Goal: Task Accomplishment & Management: Complete application form

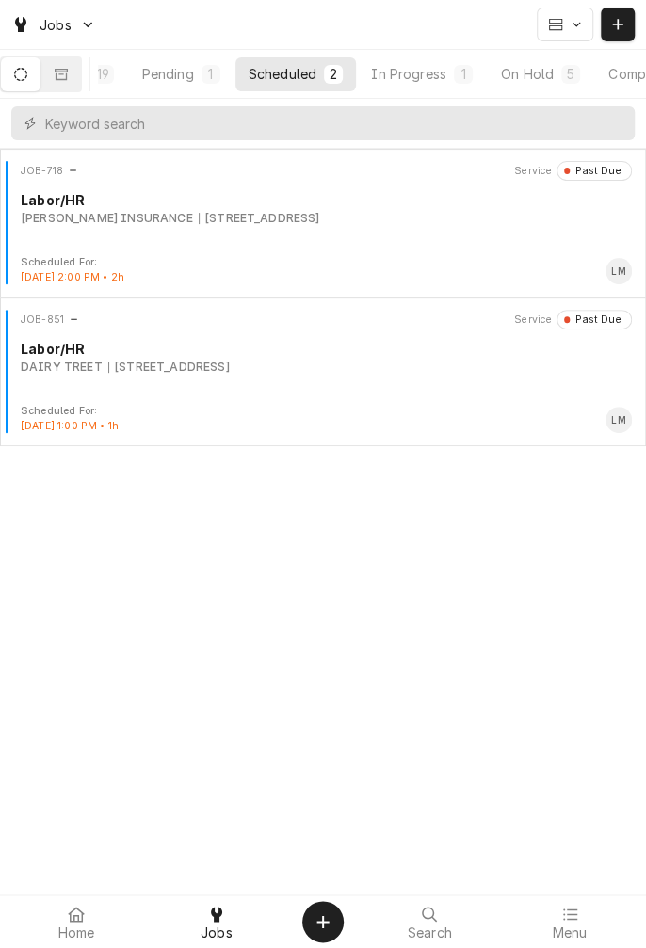
scroll to position [0, 176]
click at [463, 83] on div "On Hold" at bounding box center [440, 74] width 53 height 20
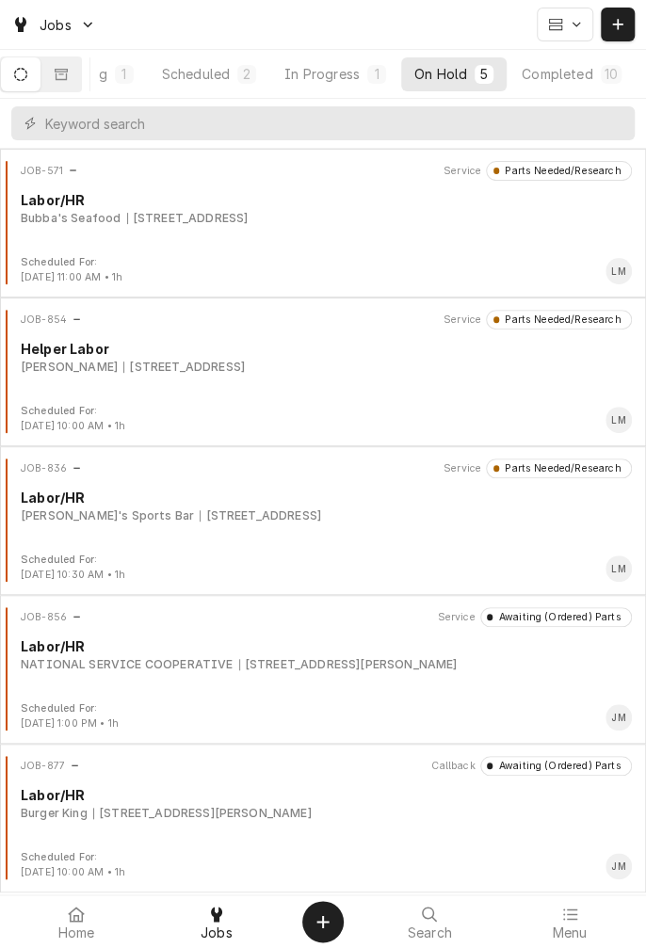
click at [572, 76] on div "Completed" at bounding box center [556, 74] width 71 height 20
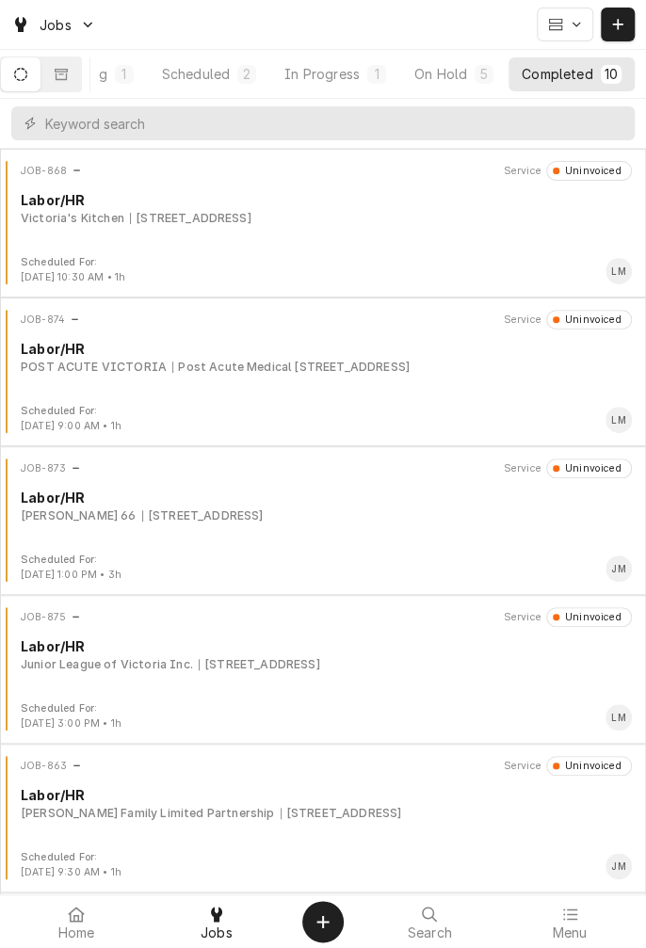
click at [320, 669] on div "[STREET_ADDRESS]" at bounding box center [259, 664] width 121 height 17
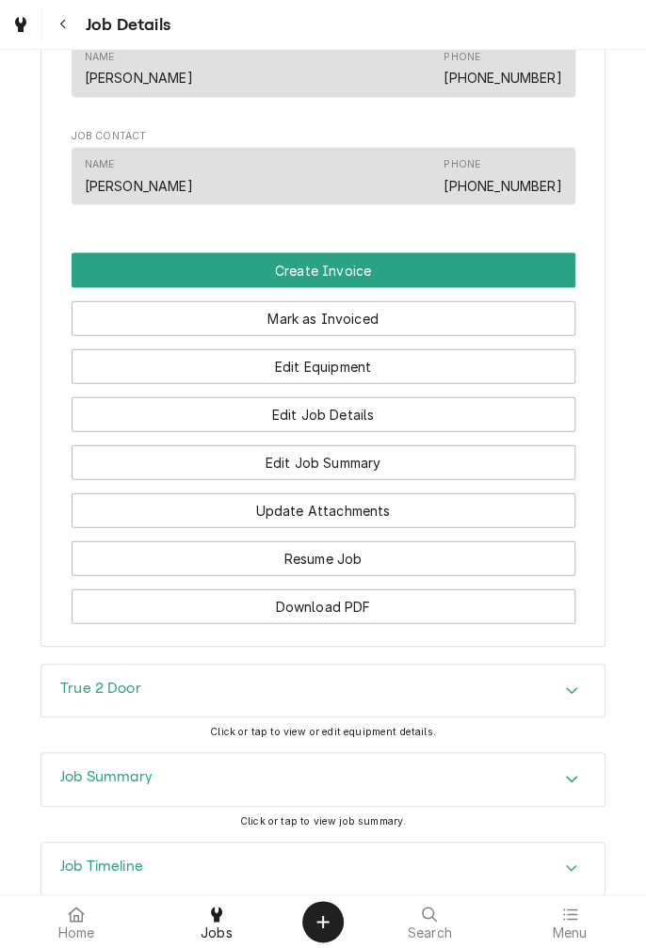
scroll to position [1168, 0]
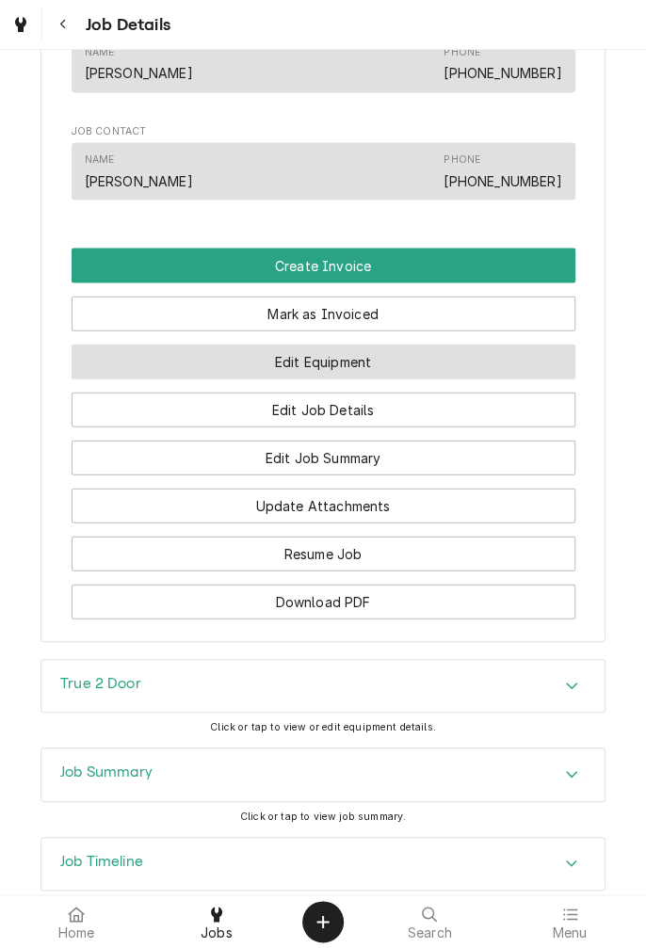
click at [467, 377] on button "Edit Equipment" at bounding box center [323, 361] width 503 height 35
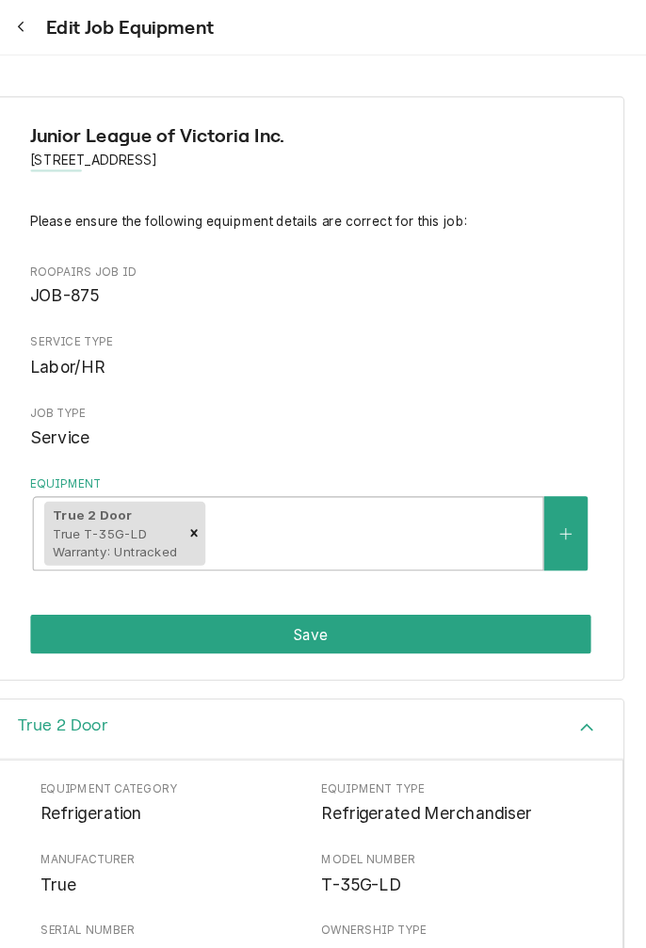
click at [62, 24] on icon "Navigate back" at bounding box center [63, 24] width 8 height 13
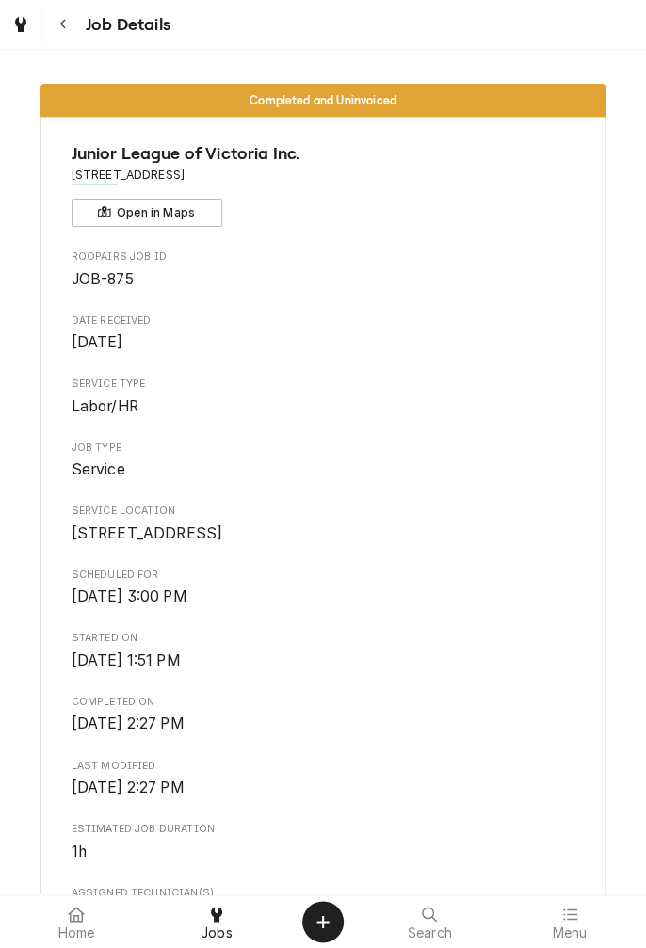
click at [223, 935] on span "Jobs" at bounding box center [216, 932] width 32 height 15
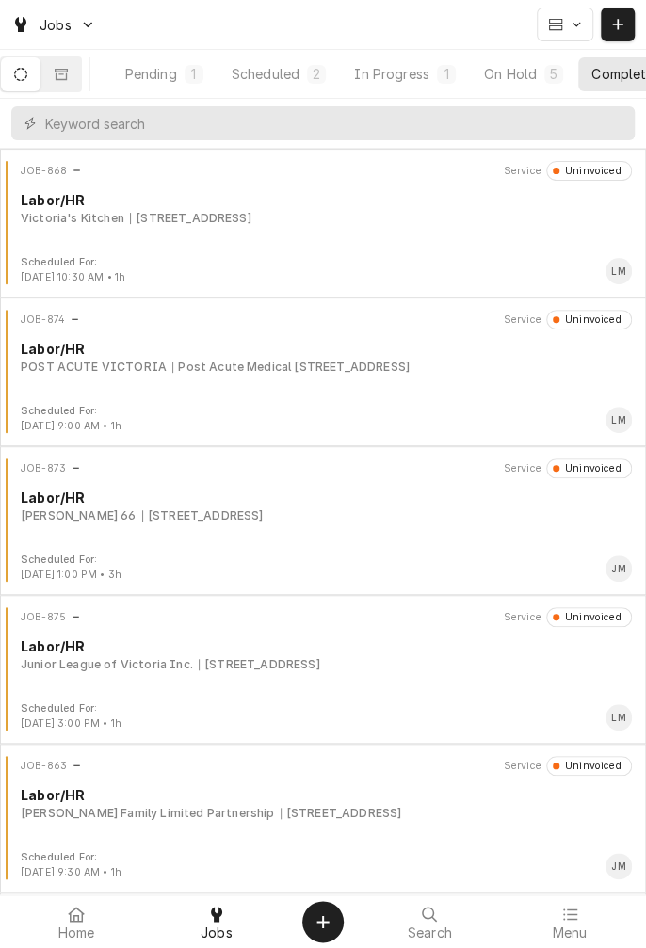
scroll to position [0, 176]
click at [346, 129] on input "Dynamic Content Wrapper" at bounding box center [335, 123] width 580 height 34
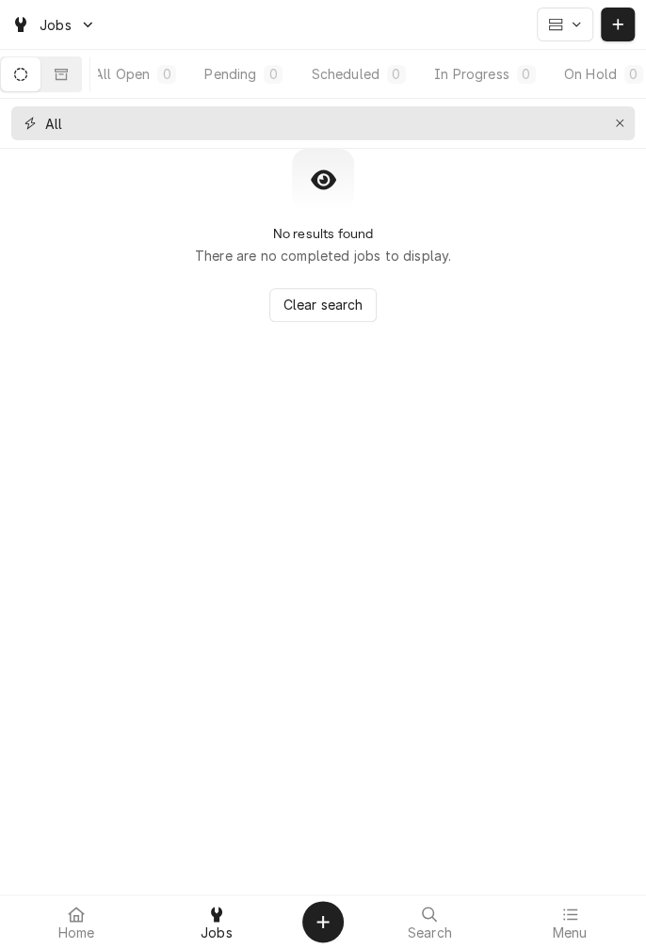
type input "All"
click at [618, 122] on icon "Erase input" at bounding box center [619, 124] width 8 height 8
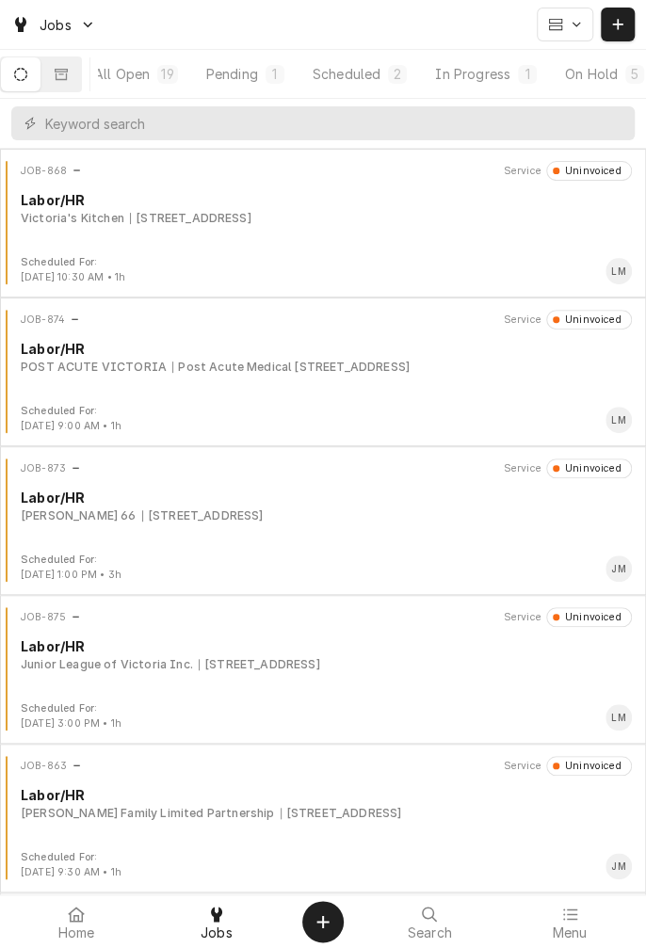
click at [76, 84] on button "Dynamic Content Wrapper" at bounding box center [61, 74] width 40 height 34
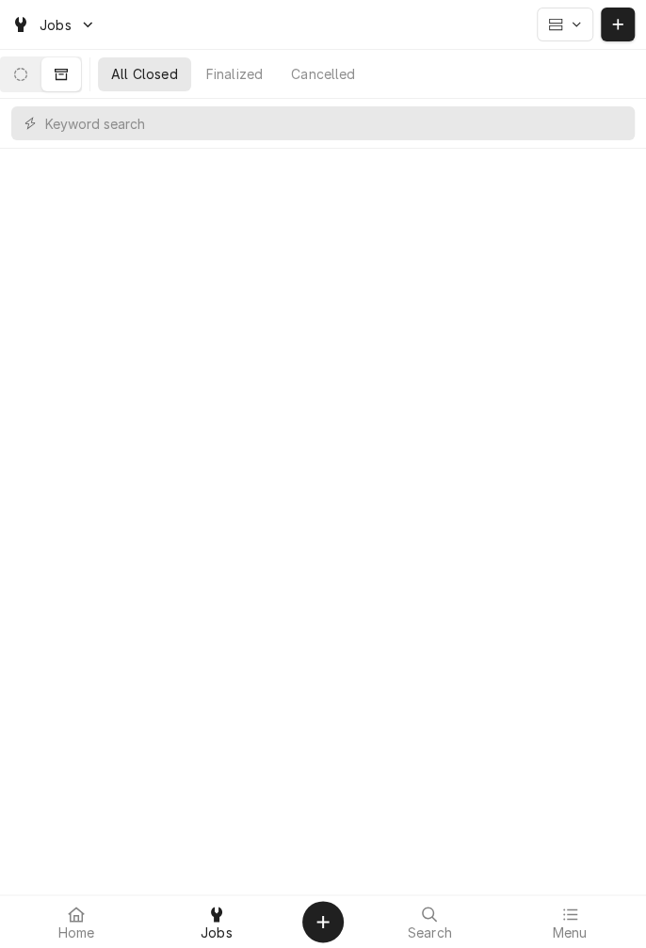
scroll to position [0, 0]
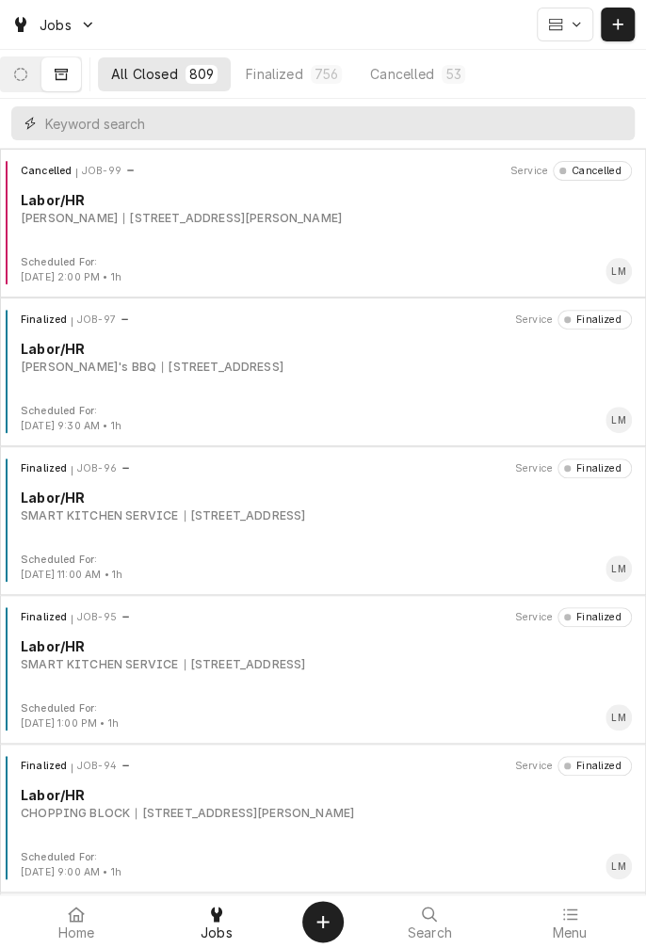
click at [245, 128] on input "Dynamic Content Wrapper" at bounding box center [335, 123] width 580 height 34
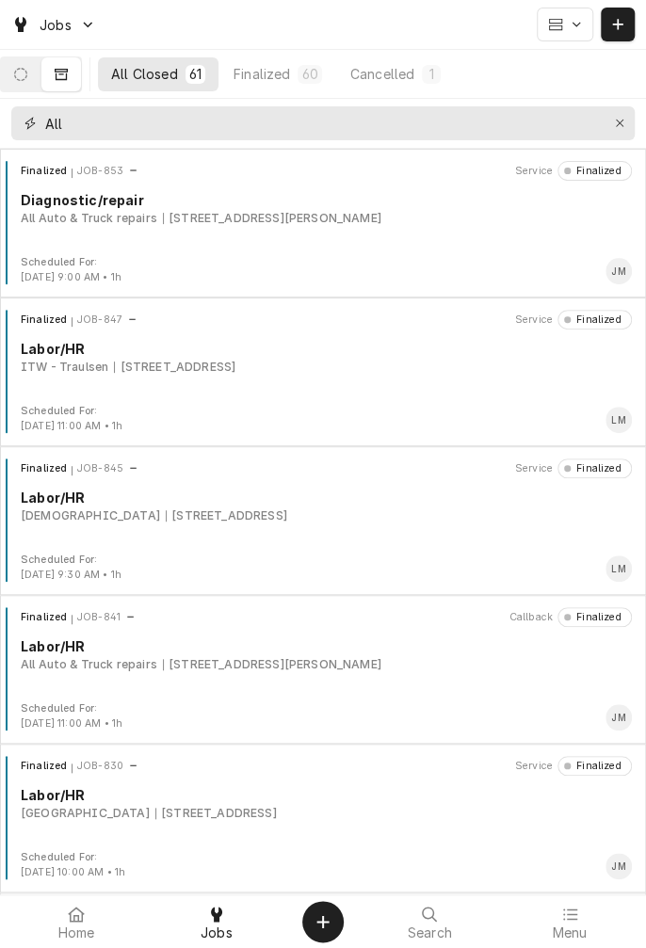
type input "All"
click at [234, 225] on div "Finalized JOB-853 Service Finalized Diagnostic/repair All Auto & Truck repairs …" at bounding box center [323, 208] width 631 height 94
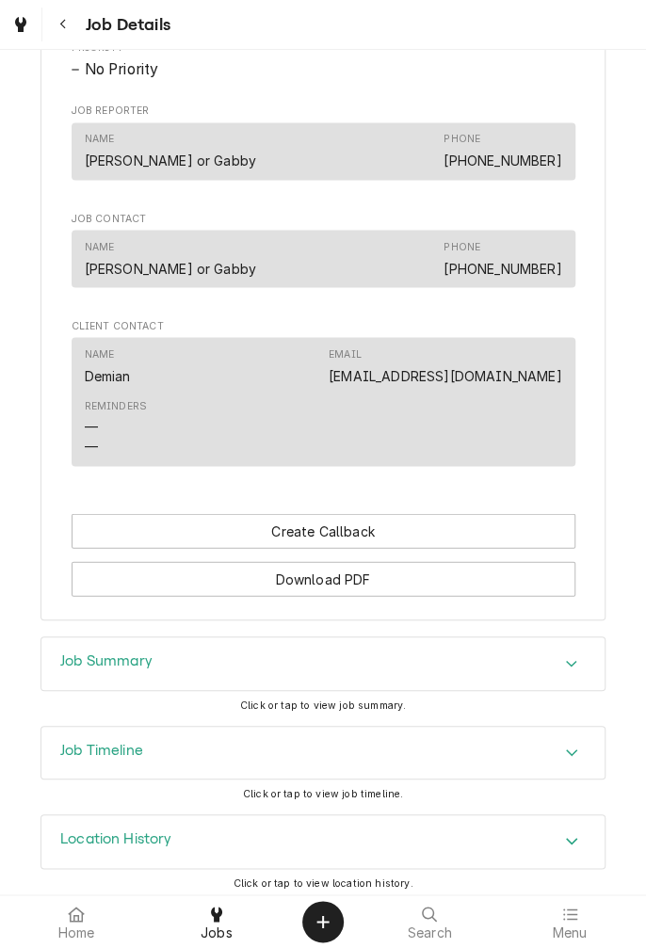
scroll to position [1000, 0]
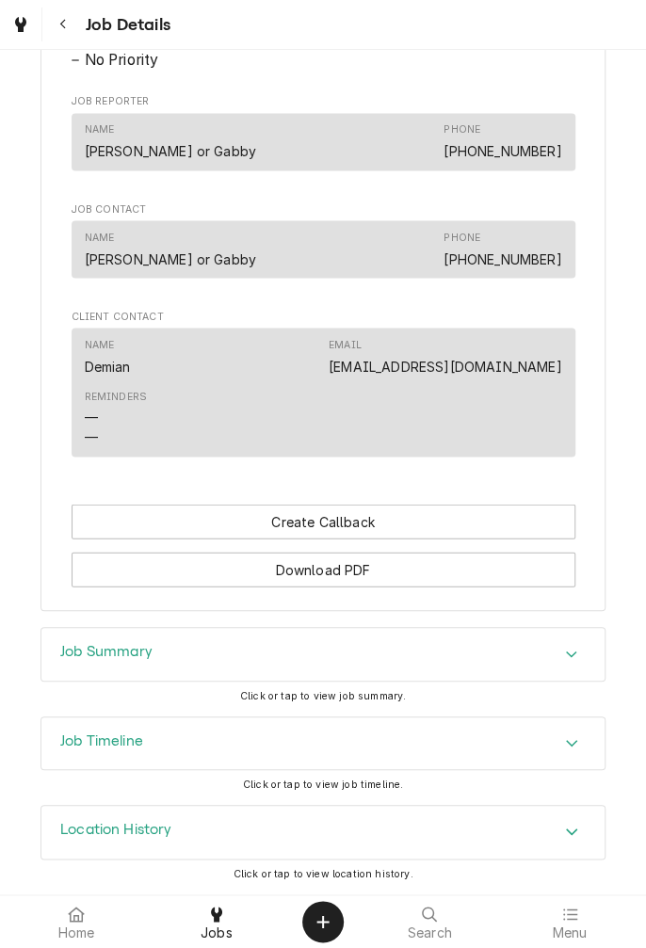
click at [569, 670] on div "Job Summary" at bounding box center [322, 654] width 563 height 53
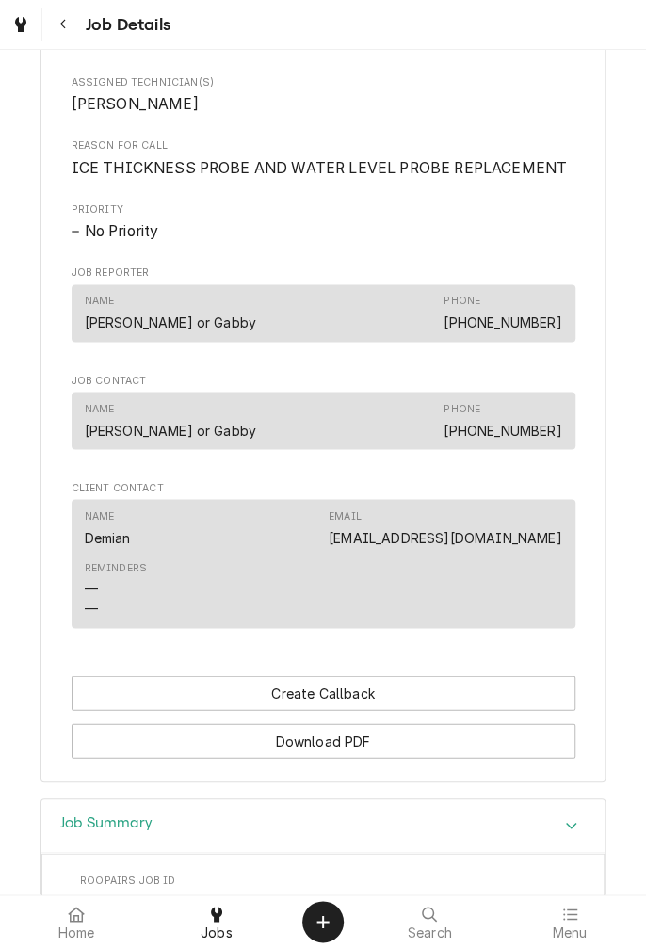
scroll to position [807, 0]
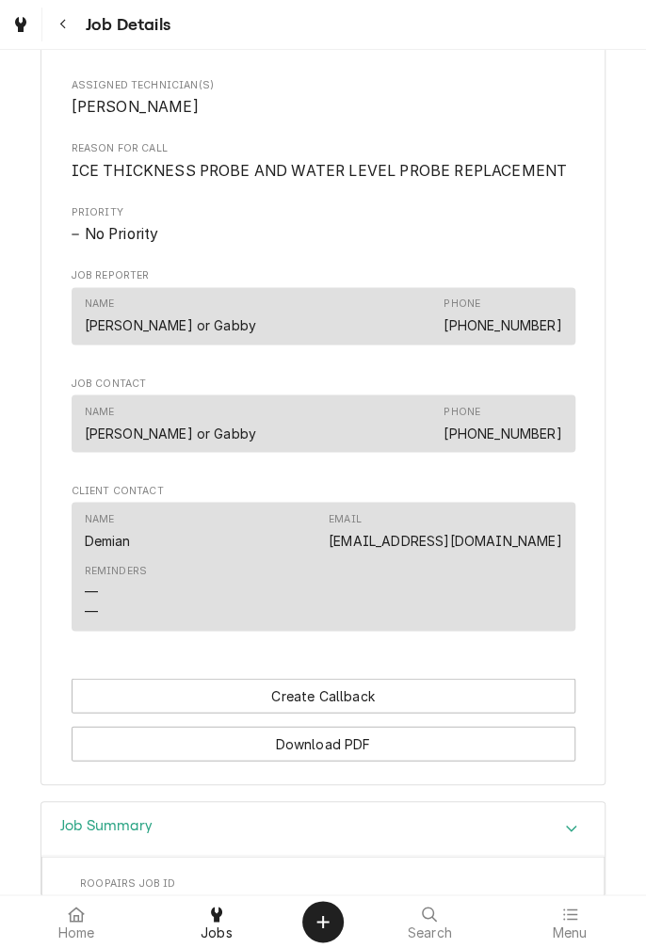
click at [75, 32] on button "Navigate back" at bounding box center [63, 25] width 34 height 34
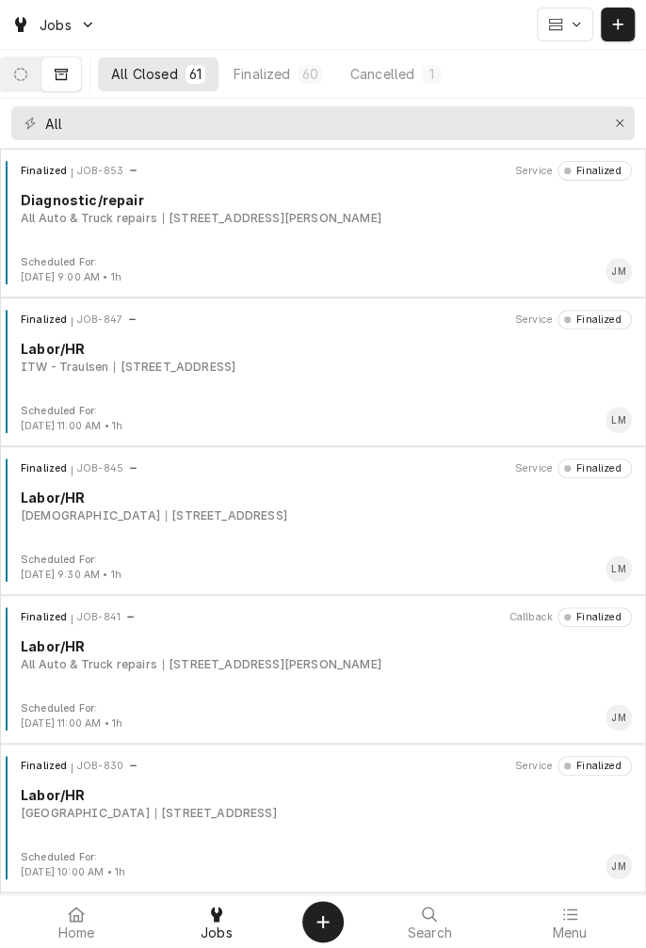
click at [283, 680] on div "Finalized JOB-841 Callback Finalized Labor/HR All Auto & Truck repairs 8102 N N…" at bounding box center [323, 654] width 631 height 94
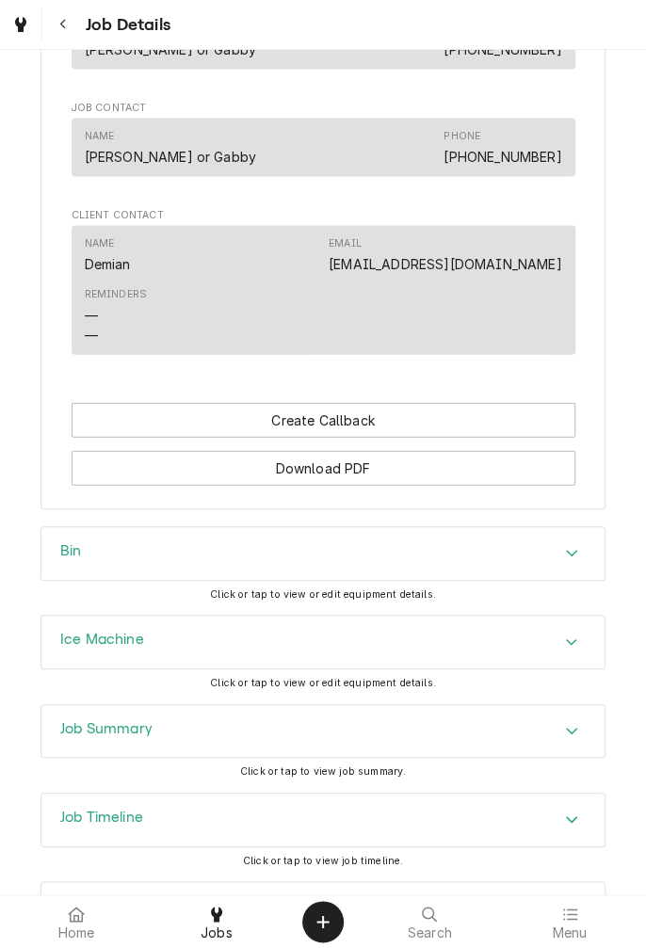
scroll to position [1191, 0]
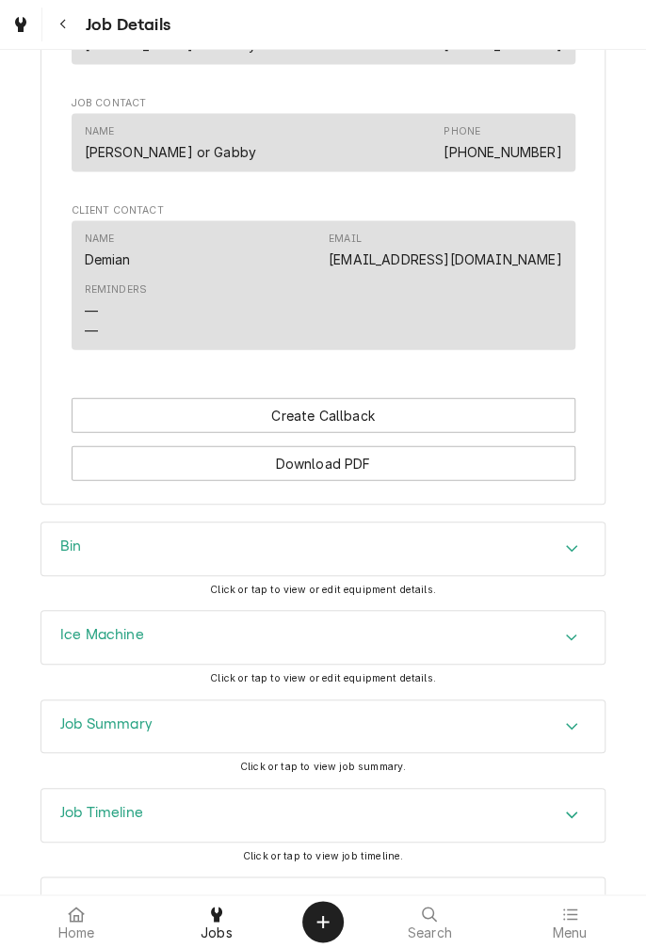
click at [579, 648] on div "Accordion Header" at bounding box center [571, 637] width 28 height 23
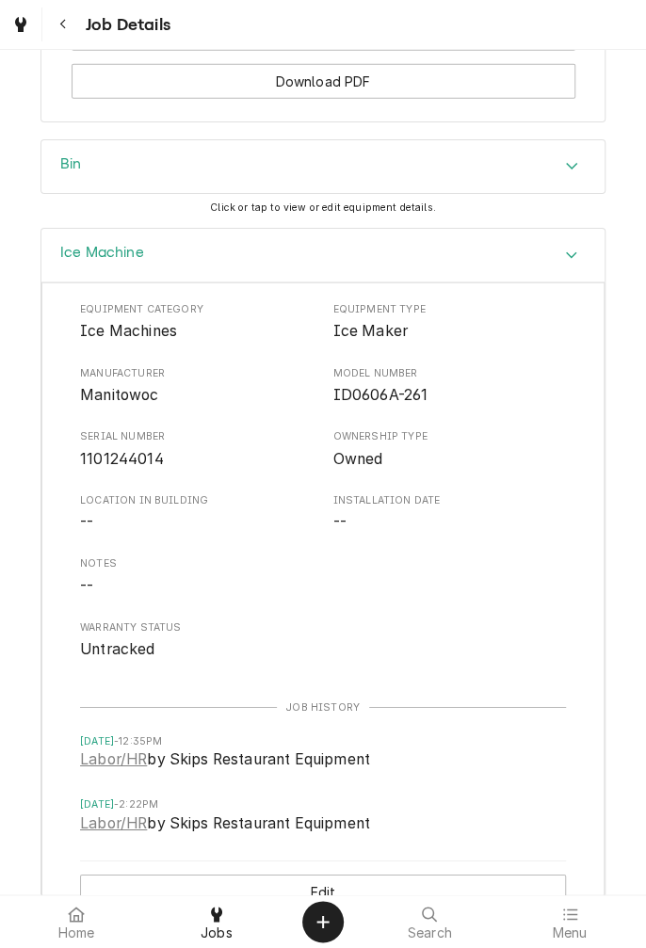
scroll to position [1580, 0]
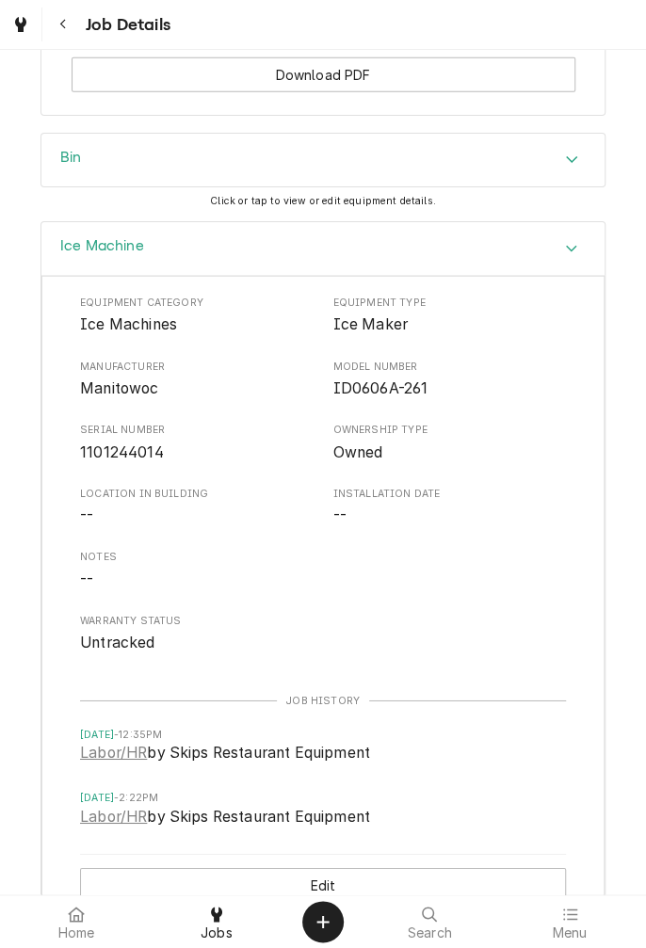
click at [226, 908] on div at bounding box center [216, 914] width 23 height 23
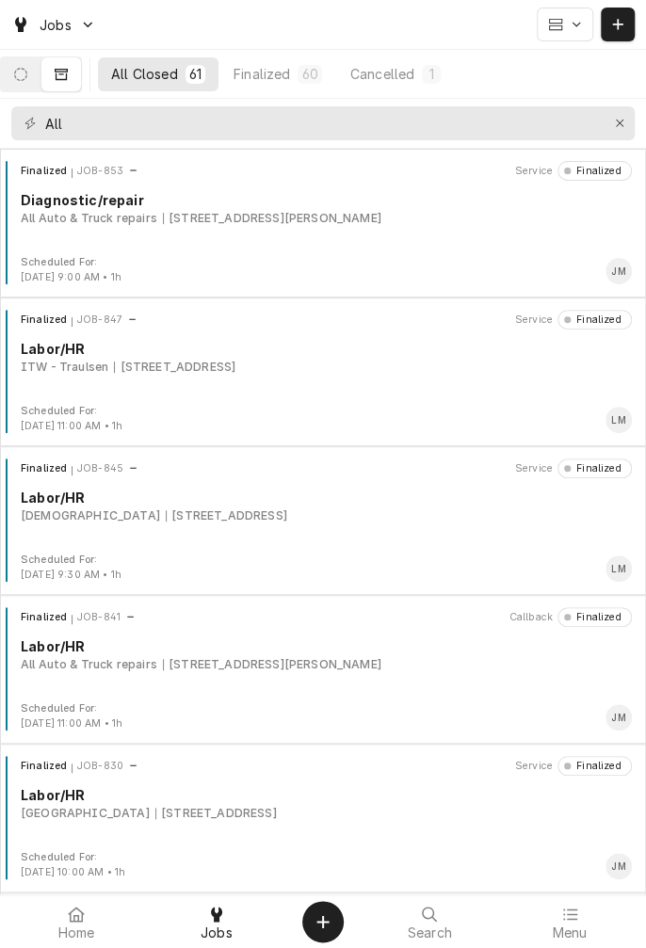
click at [27, 73] on icon "Dynamic Content Wrapper" at bounding box center [20, 74] width 13 height 13
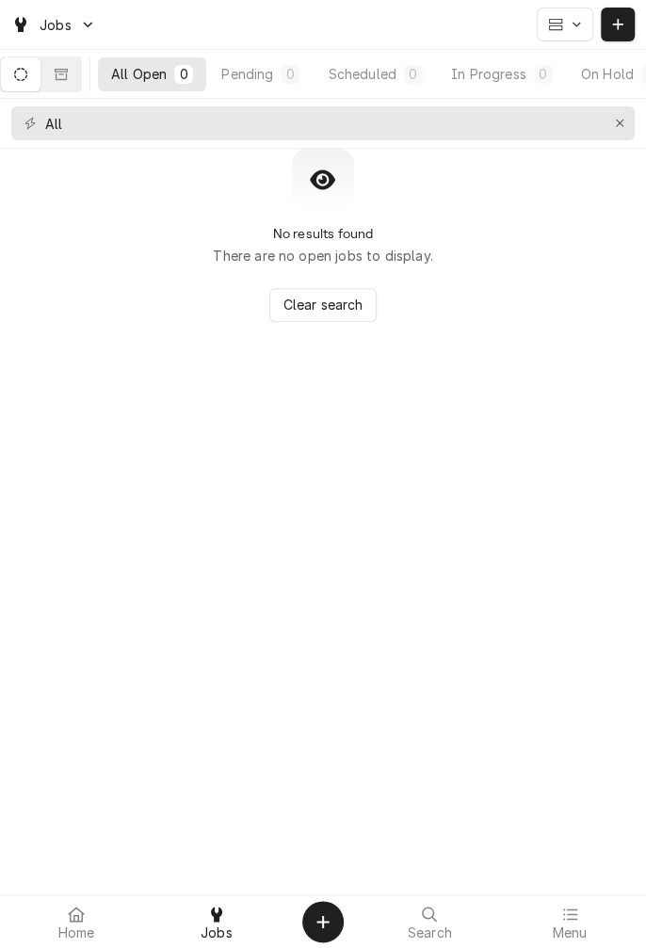
click at [188, 83] on div "0" at bounding box center [183, 74] width 19 height 19
click at [615, 132] on button "Erase input" at bounding box center [619, 123] width 30 height 30
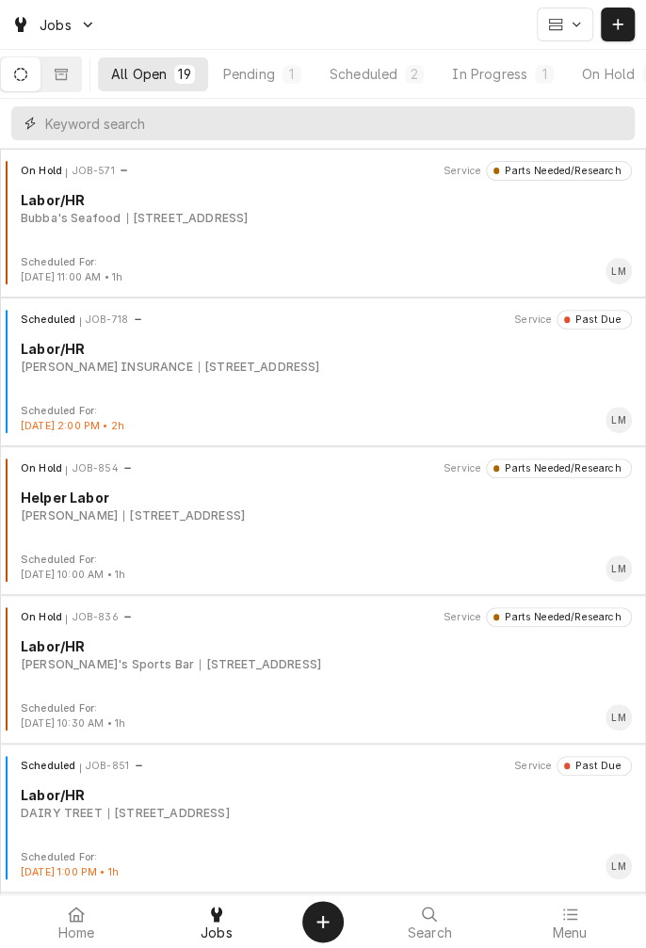
scroll to position [0, 176]
click at [572, 86] on button "Completed 10" at bounding box center [571, 74] width 126 height 34
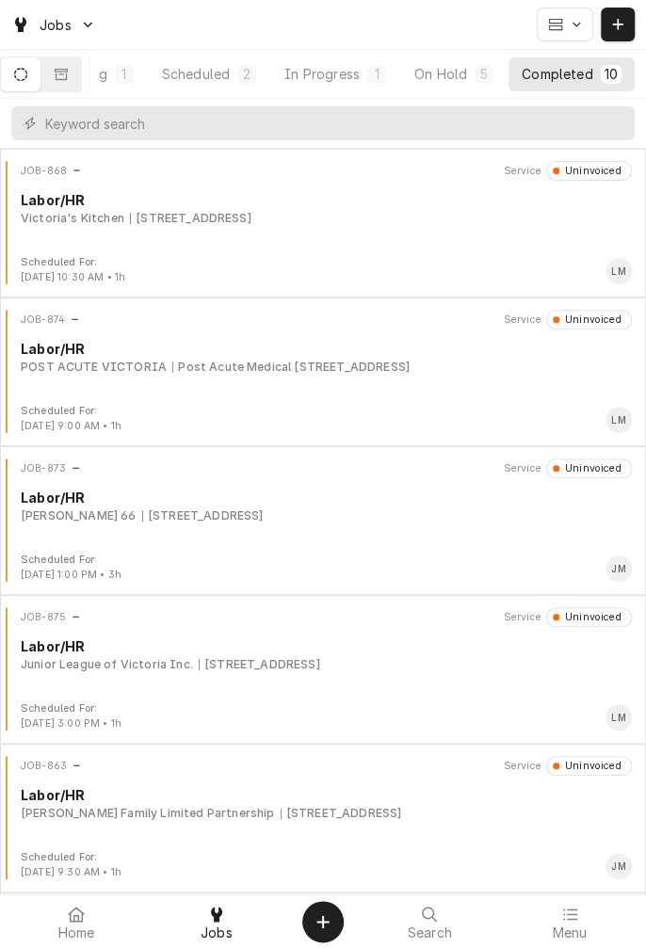
click at [331, 80] on div "In Progress" at bounding box center [321, 74] width 75 height 20
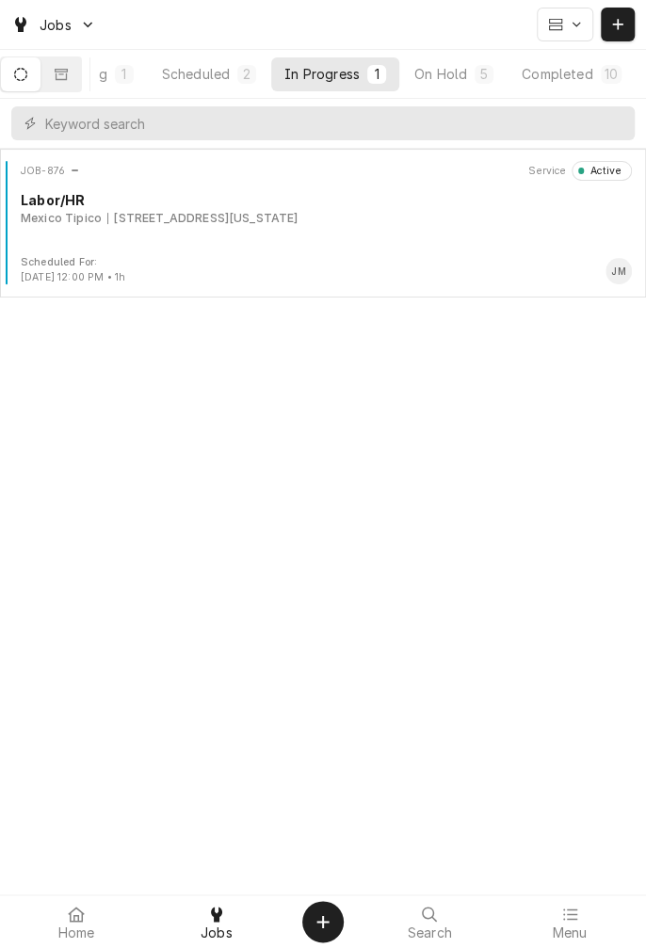
click at [297, 210] on div "[STREET_ADDRESS][US_STATE]" at bounding box center [202, 218] width 190 height 17
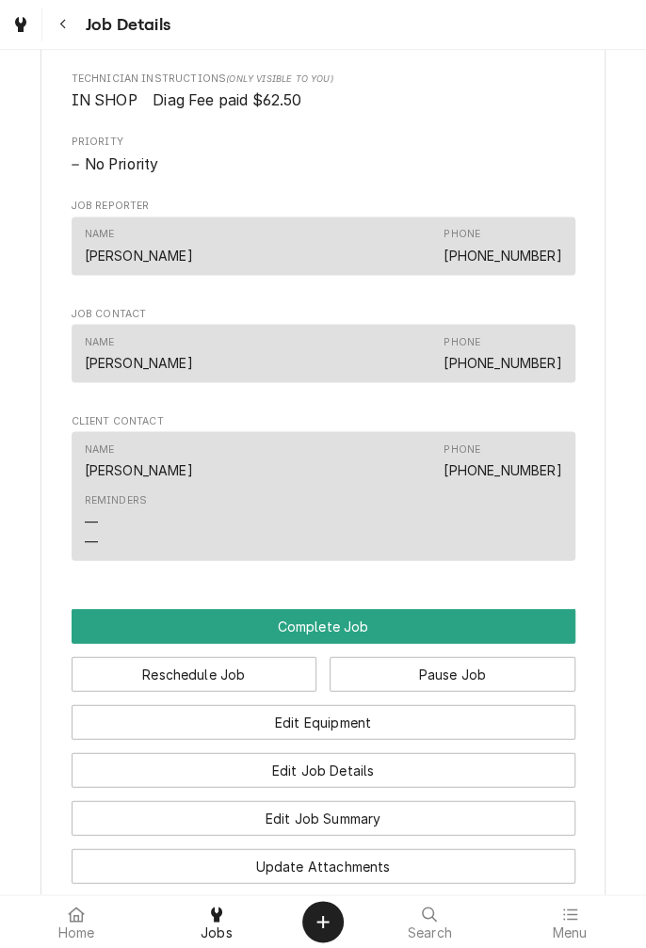
scroll to position [949, 0]
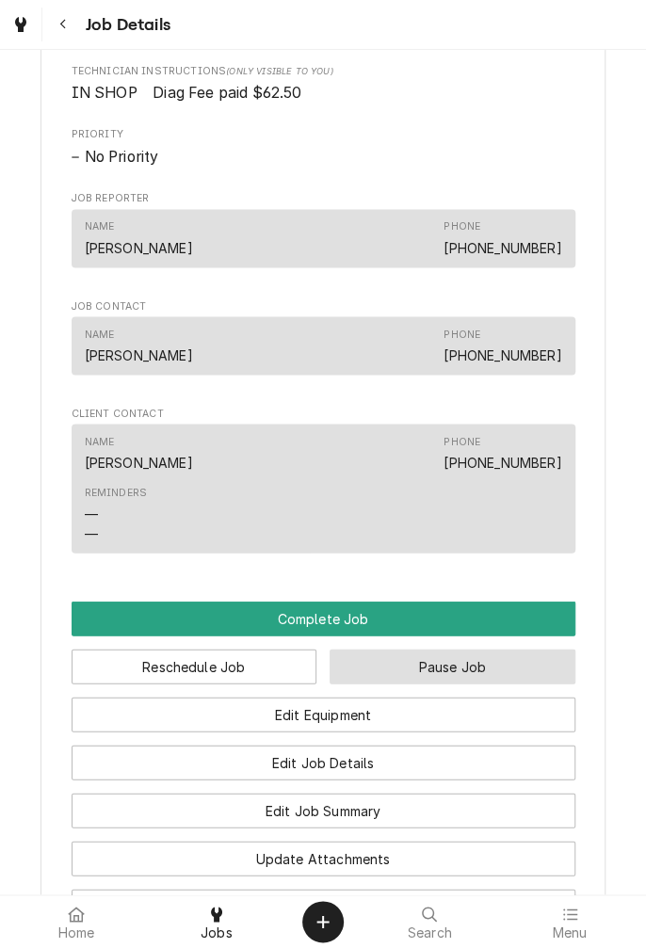
click at [460, 683] on button "Pause Job" at bounding box center [452, 665] width 246 height 35
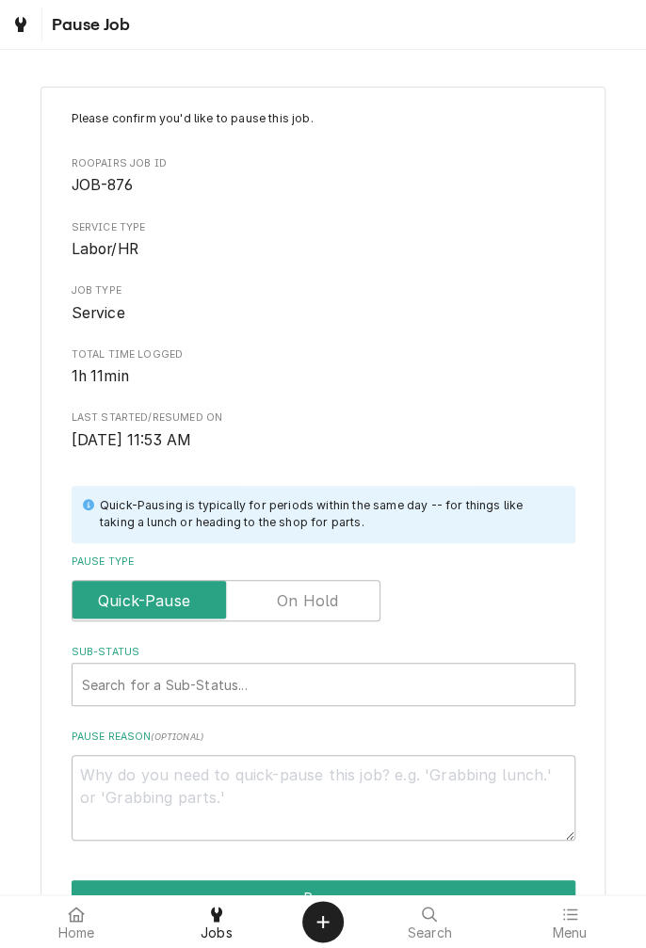
click at [325, 595] on label "Pause Type" at bounding box center [226, 600] width 309 height 41
click at [325, 595] on input "Pause Type" at bounding box center [226, 600] width 292 height 41
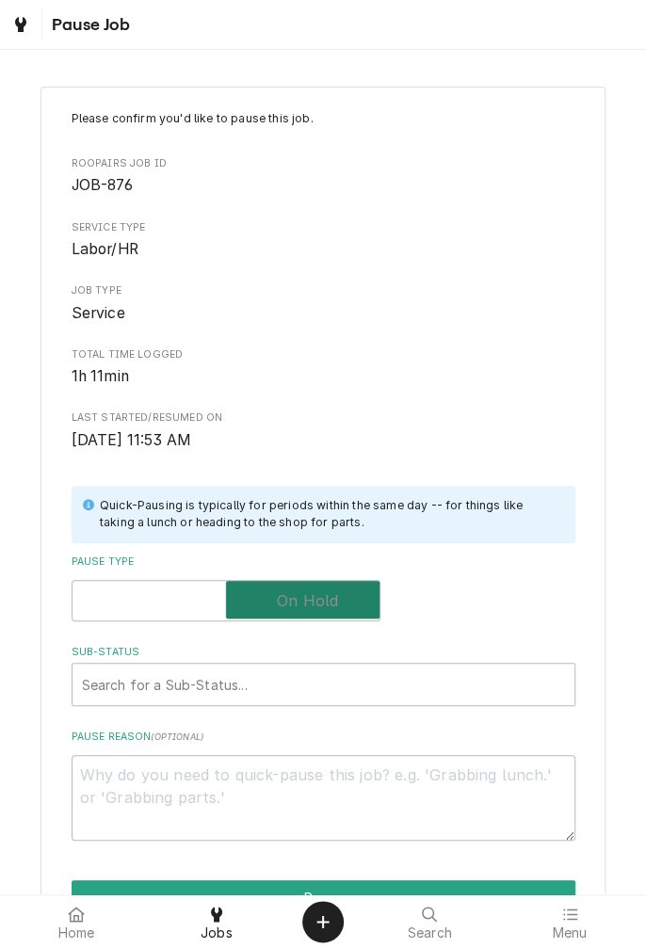
checkbox input "true"
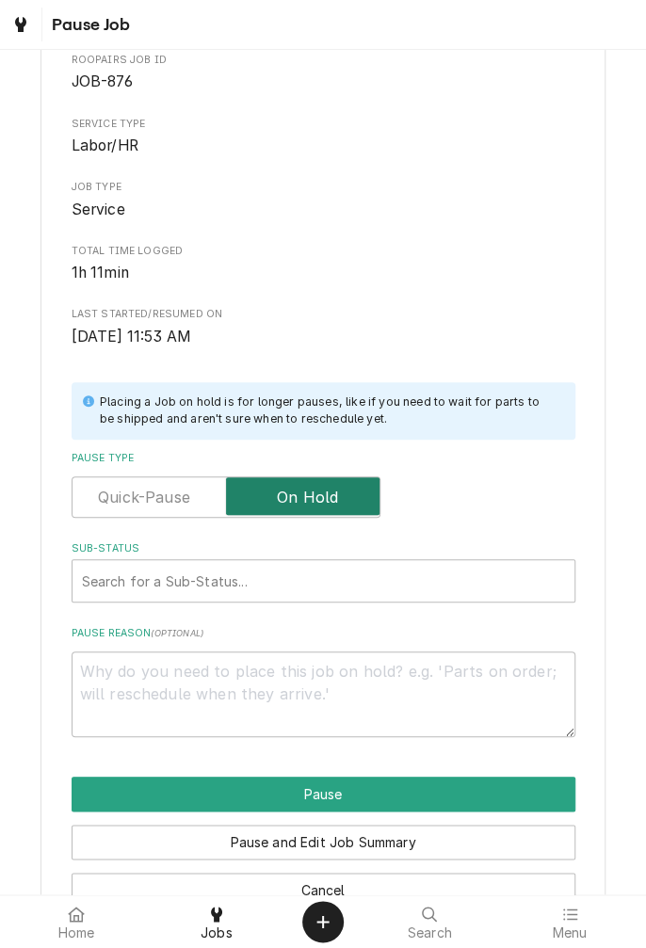
scroll to position [156, 0]
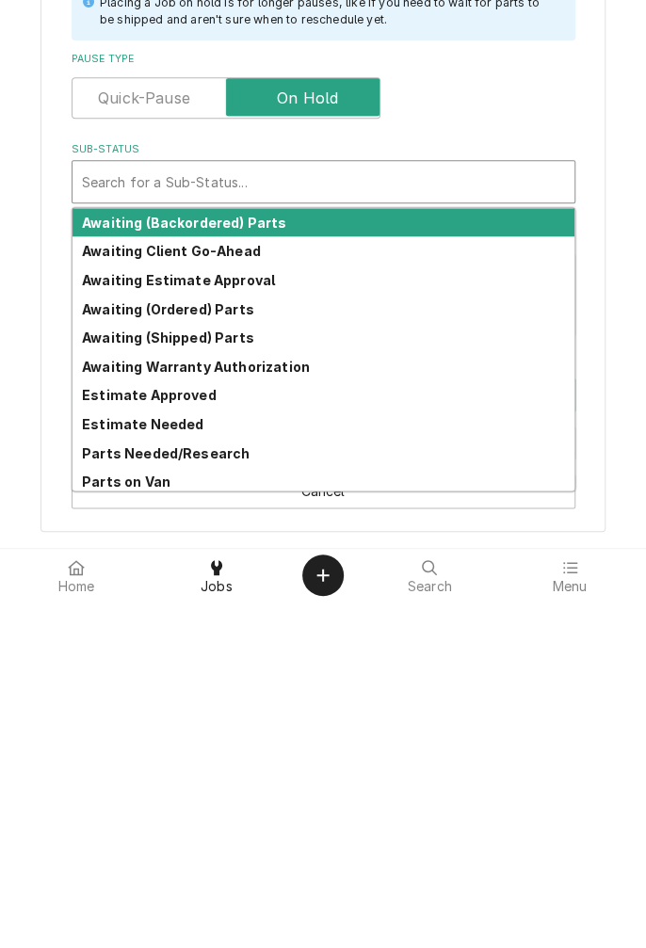
click at [215, 614] on div "Awaiting Estimate Approval" at bounding box center [323, 626] width 502 height 29
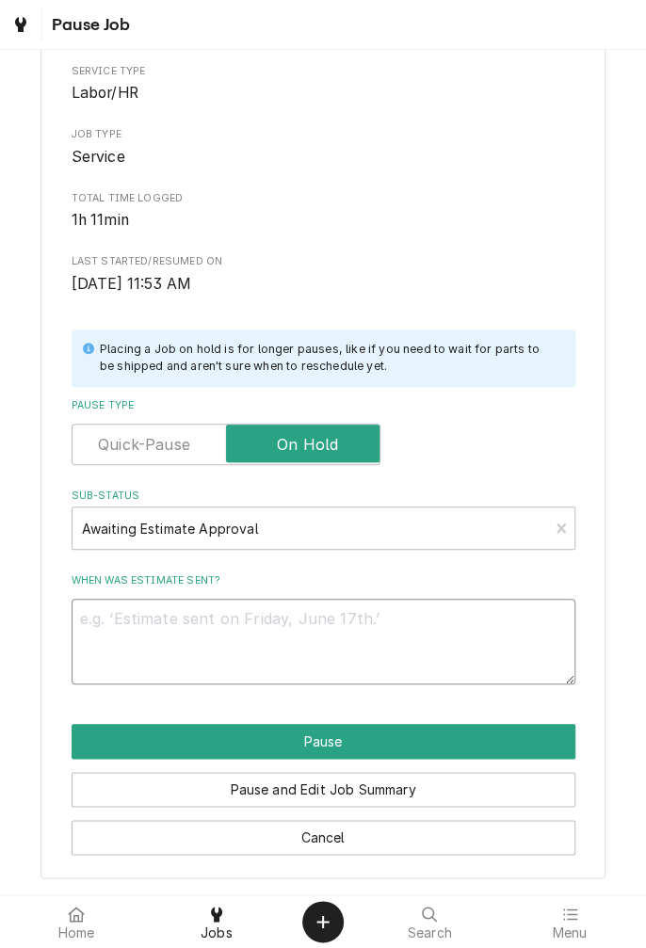
click at [325, 627] on textarea "When was estimate sent?" at bounding box center [323, 641] width 503 height 85
type textarea "x"
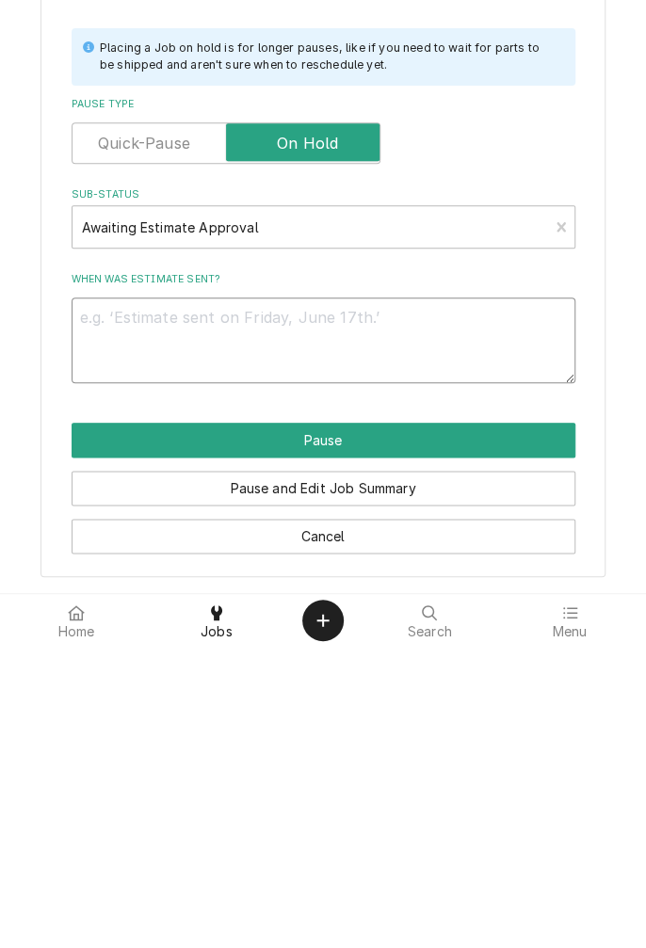
type textarea "B"
type textarea "x"
type textarea "Bu"
type textarea "x"
type textarea "Bul"
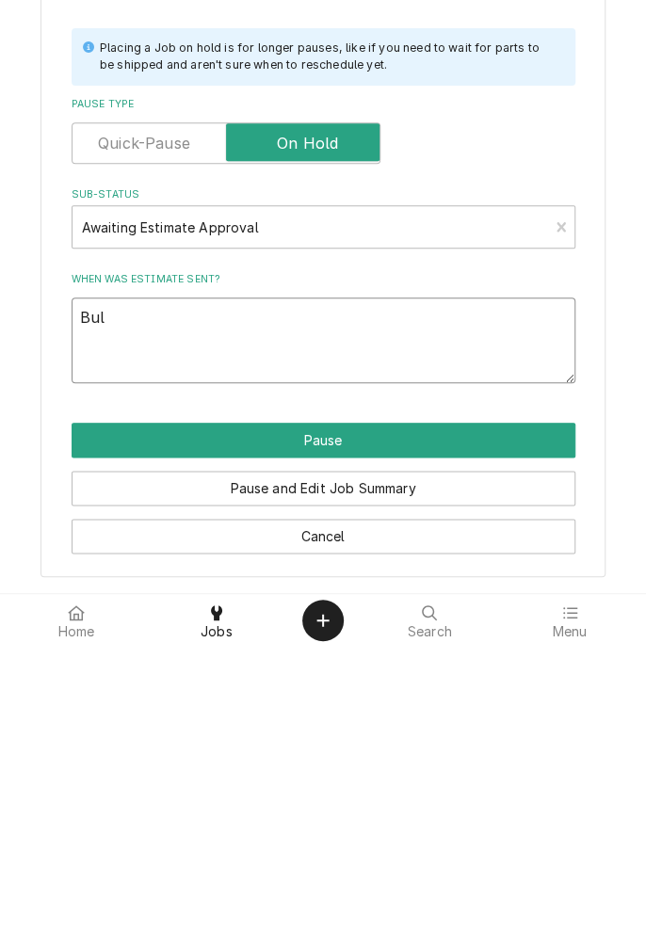
type textarea "x"
type textarea "Bulb"
type textarea "x"
type textarea "Bulb"
type textarea "x"
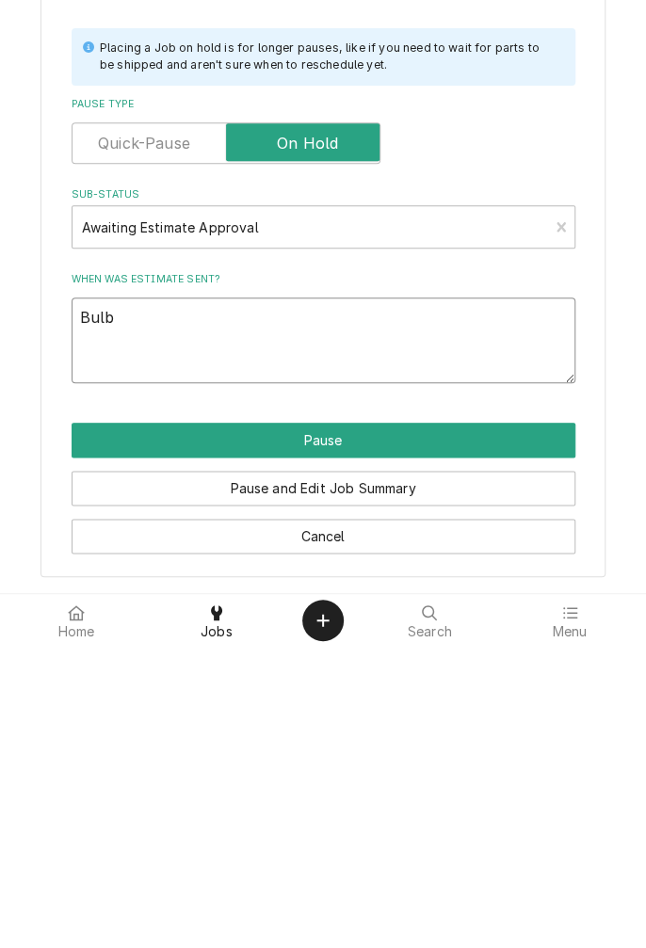
type textarea "Bulb b"
type textarea "x"
type textarea "Bulb br"
type textarea "x"
type textarea "Bulb bro"
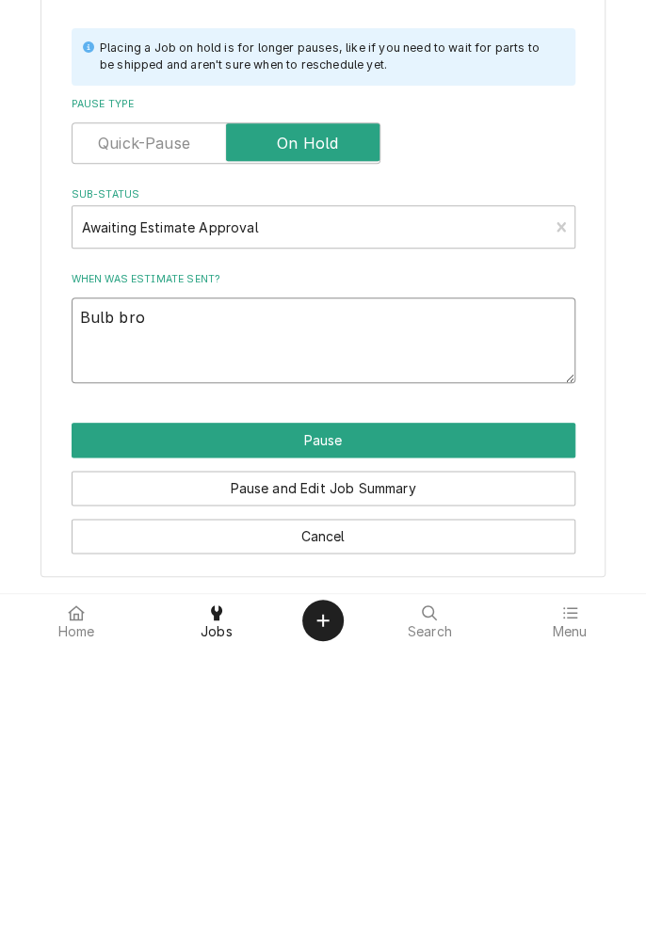
type textarea "x"
type textarea "Bulb brok"
type textarea "x"
type textarea "Bulb broke"
type textarea "x"
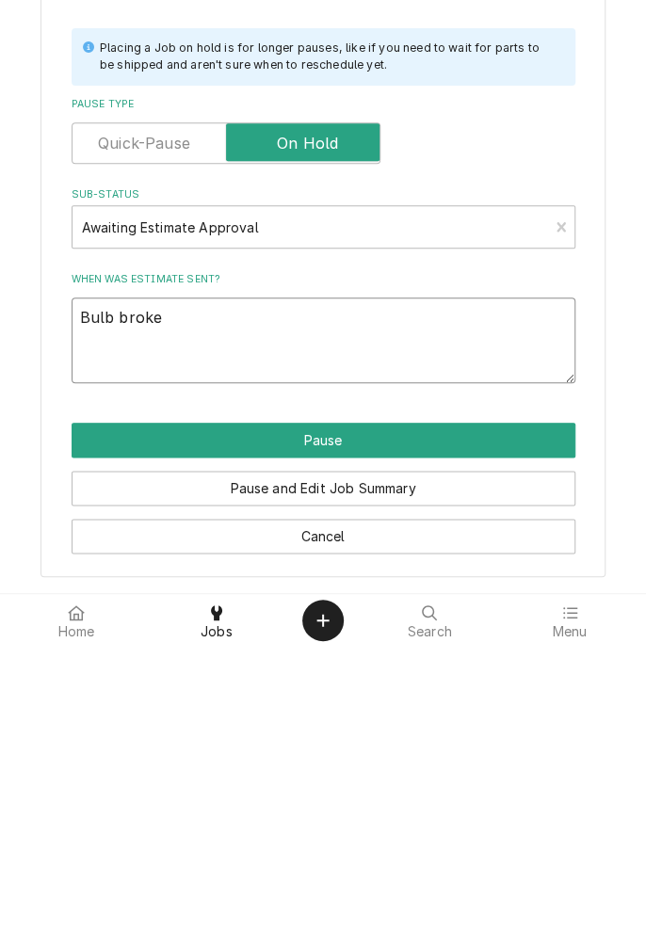
type textarea "Bulb broken"
type textarea "x"
type textarea "Bulb broken"
type textarea "x"
type textarea "Bulb broken h"
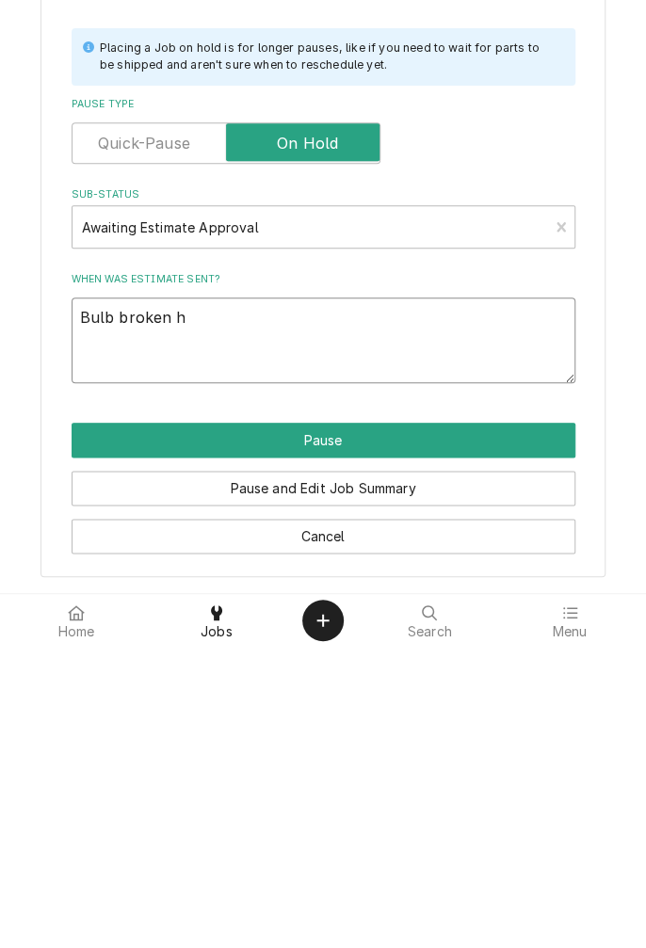
type textarea "x"
type textarea "Bulb broken ha"
type textarea "x"
type textarea "Bulb broken hav"
type textarea "x"
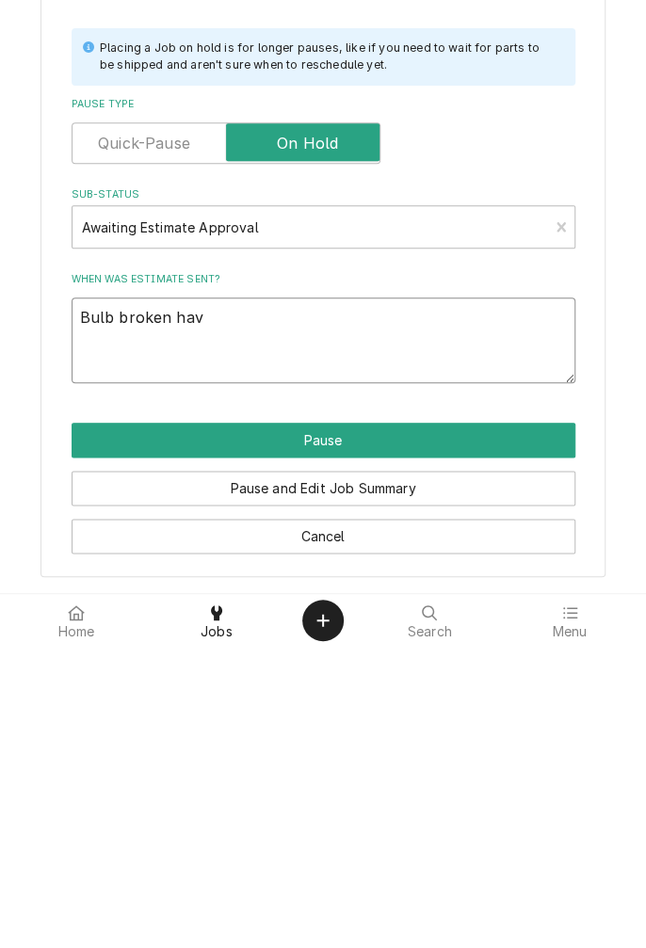
type textarea "Bulb broken have"
type textarea "x"
type textarea "Bulb broken have"
type textarea "x"
type textarea "Bulb broken have o"
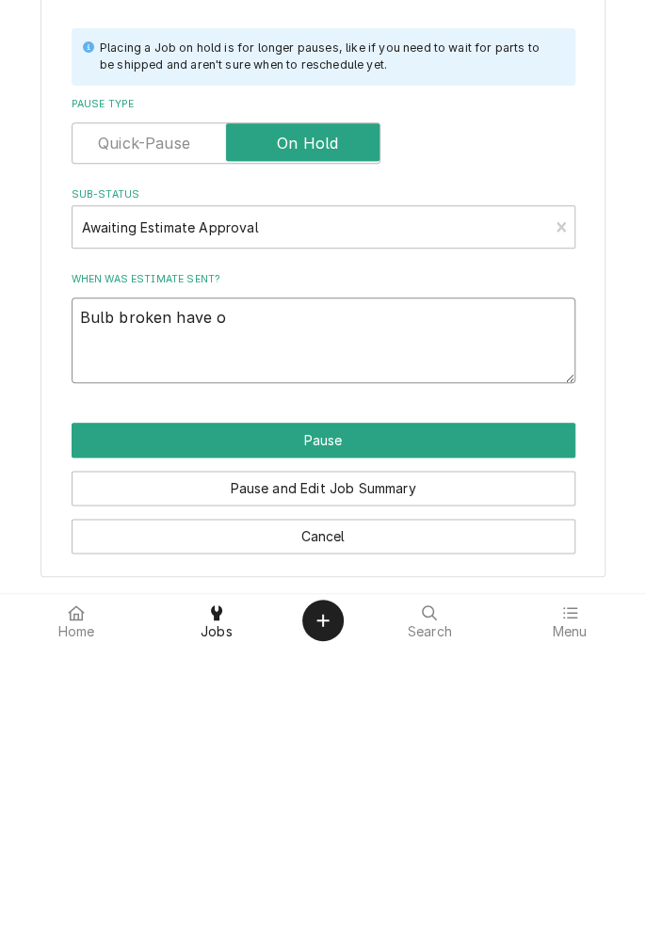
type textarea "x"
type textarea "Bulb broken have on"
type textarea "x"
type textarea "Bulb broken have on"
type textarea "x"
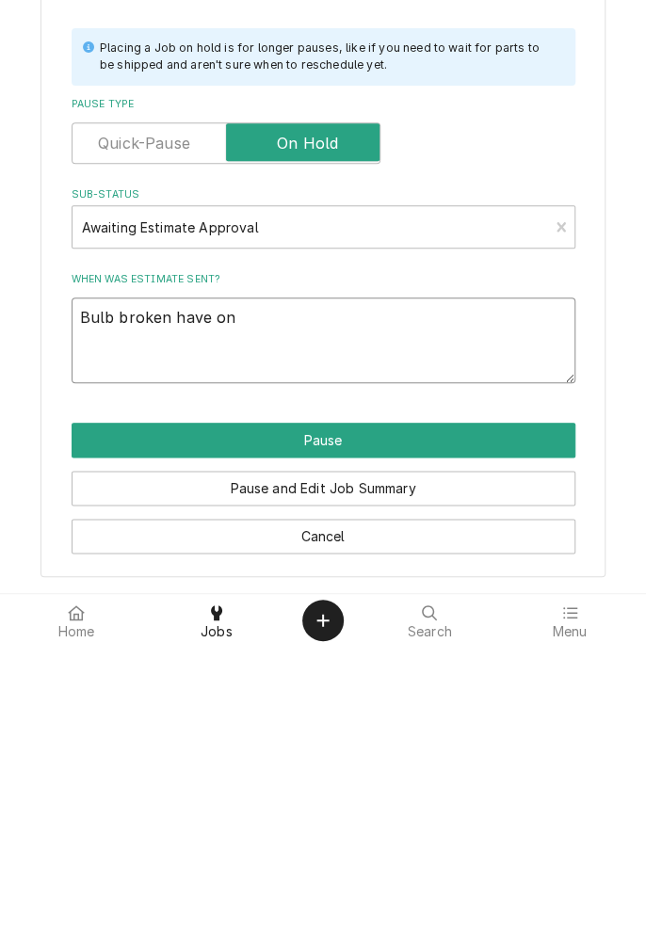
type textarea "Bulb broken have on h"
type textarea "x"
type textarea "Bulb broken have on ha"
type textarea "x"
type textarea "Bulb broken have on han"
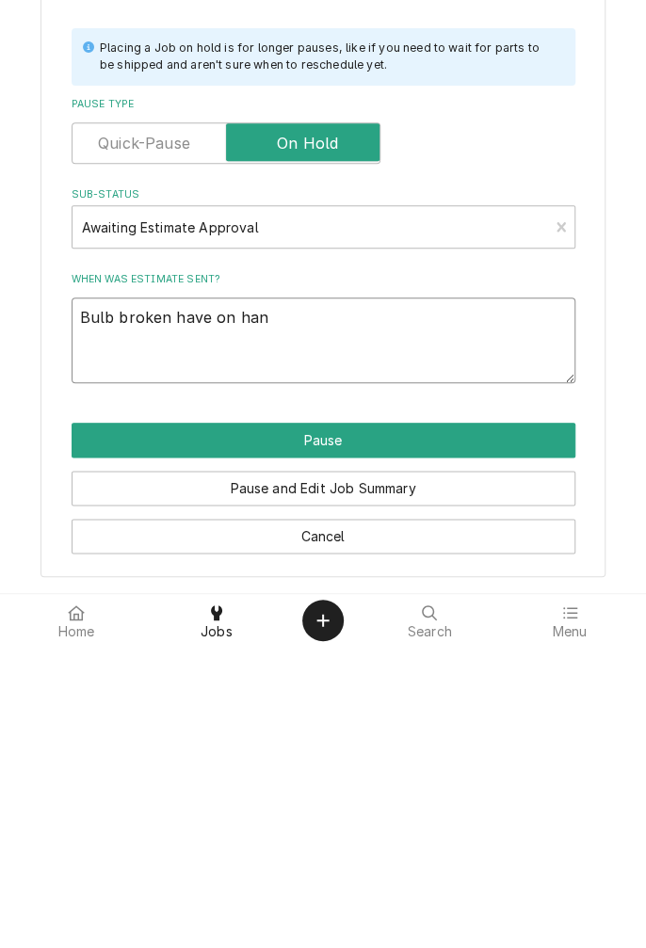
type textarea "x"
type textarea "Bulb broken have on hand"
type textarea "x"
type textarea "Bulb broken have on hand"
click at [372, 732] on button "Pause" at bounding box center [323, 741] width 503 height 35
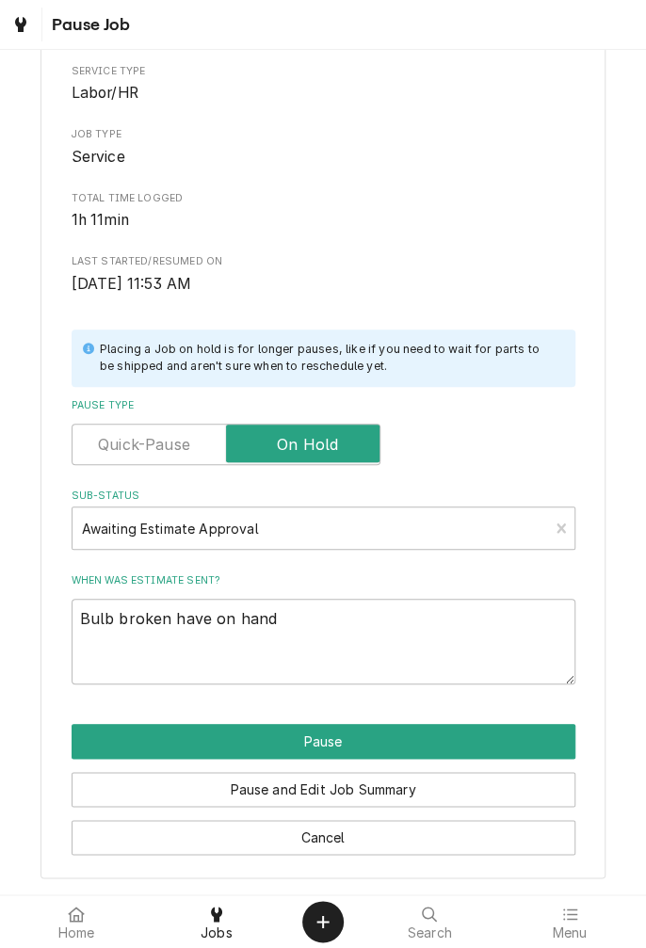
type textarea "x"
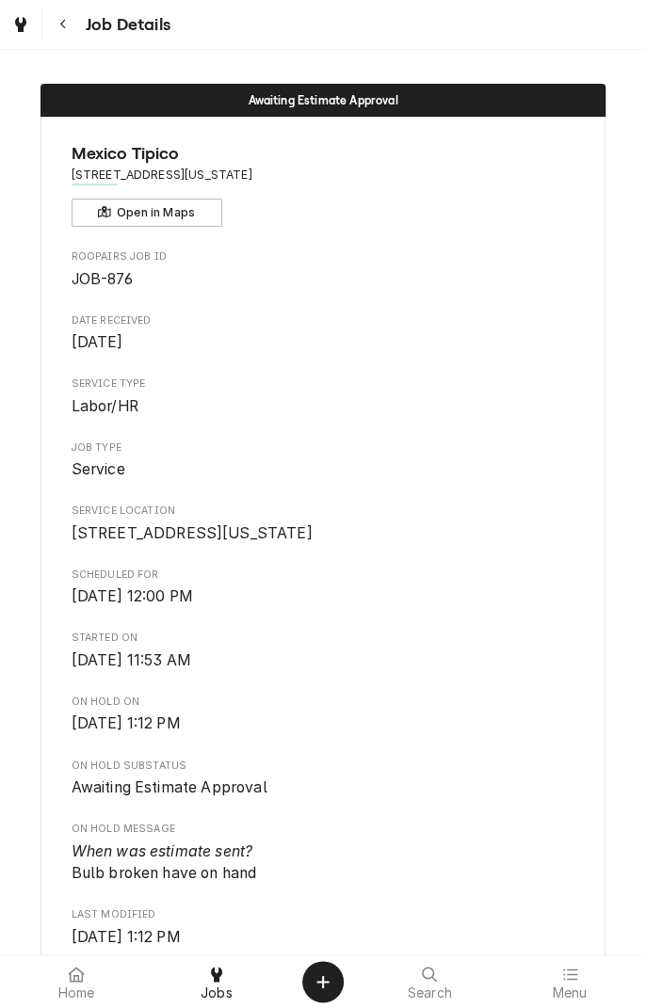
click at [69, 36] on button "Navigate back" at bounding box center [63, 25] width 34 height 34
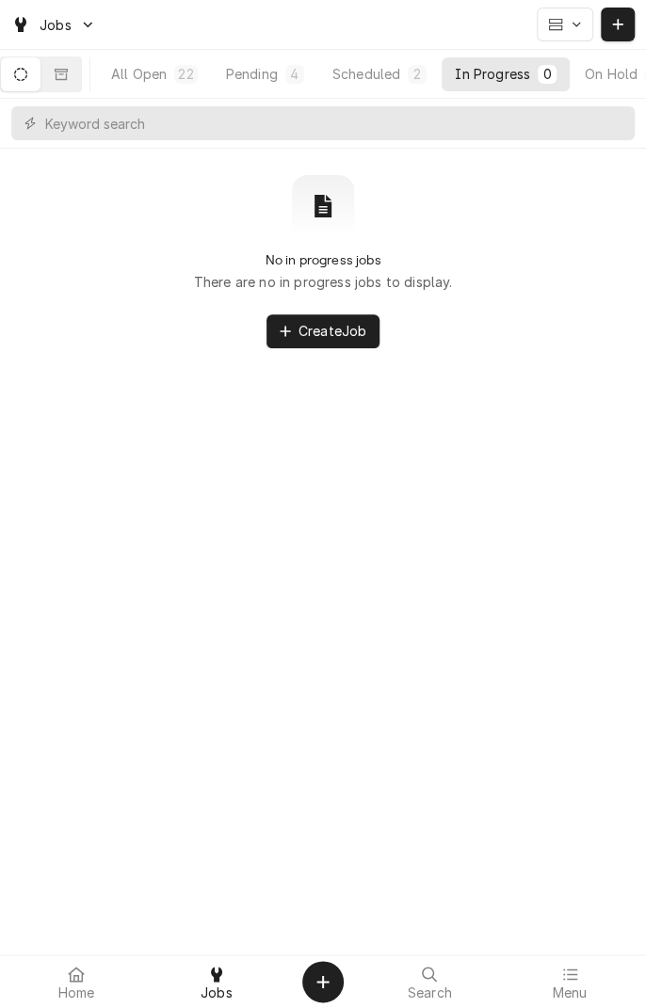
click at [81, 81] on button "Dynamic Content Wrapper" at bounding box center [61, 74] width 40 height 34
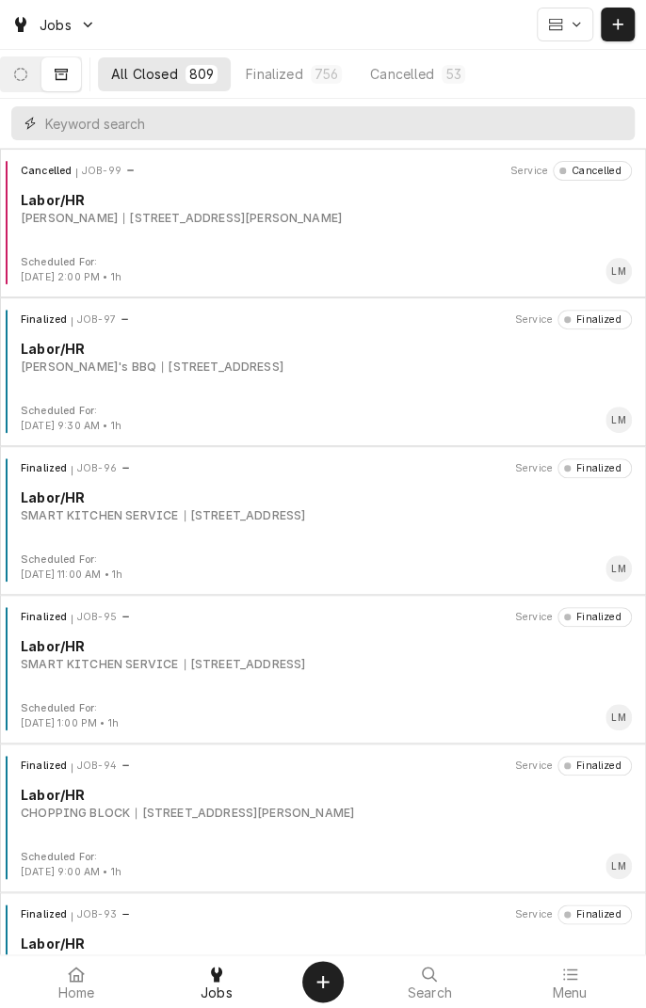
click at [293, 126] on input "Dynamic Content Wrapper" at bounding box center [335, 123] width 580 height 34
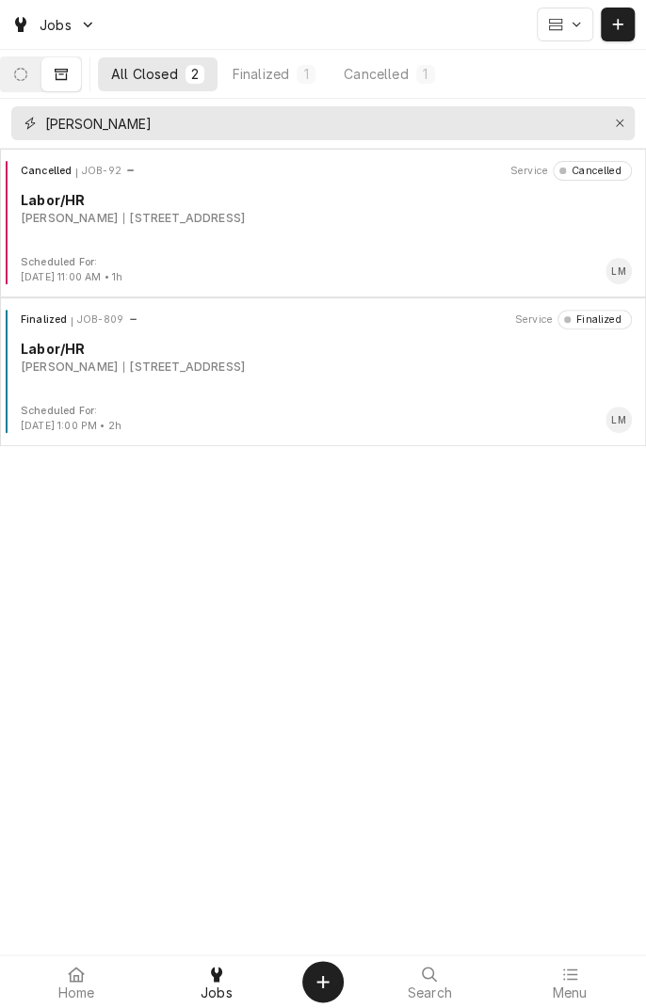
type input "Shawn"
click at [154, 383] on div "Finalized JOB-809 Service Finalized Labor/HR CAMBELL, SHAWN 6755 US Hwy 77 S, V…" at bounding box center [323, 357] width 631 height 94
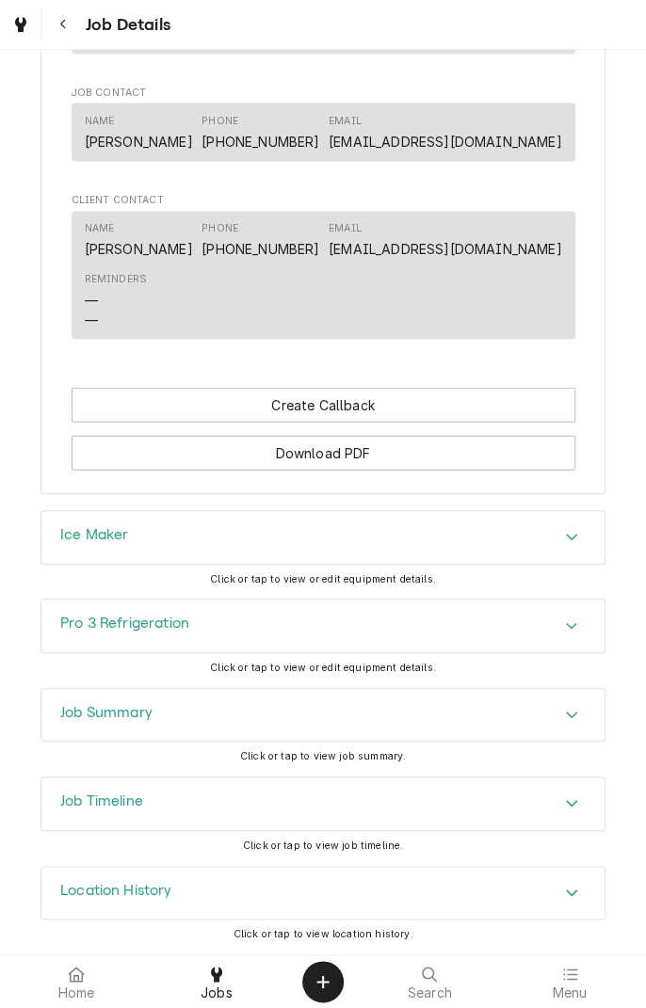
scroll to position [1139, 0]
click at [565, 725] on div "Accordion Header" at bounding box center [571, 715] width 28 height 23
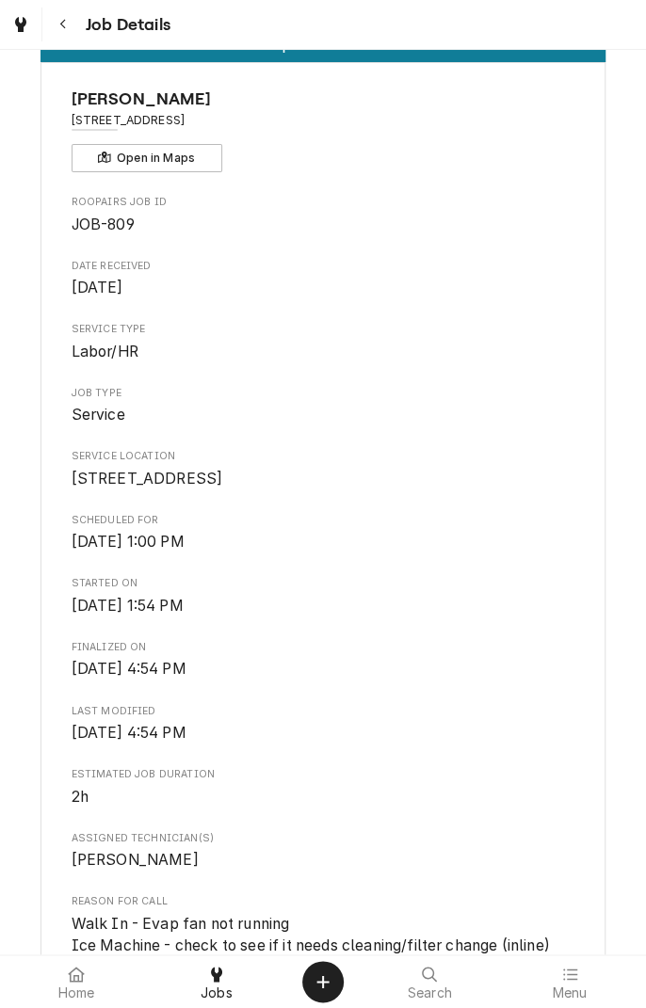
scroll to position [0, 0]
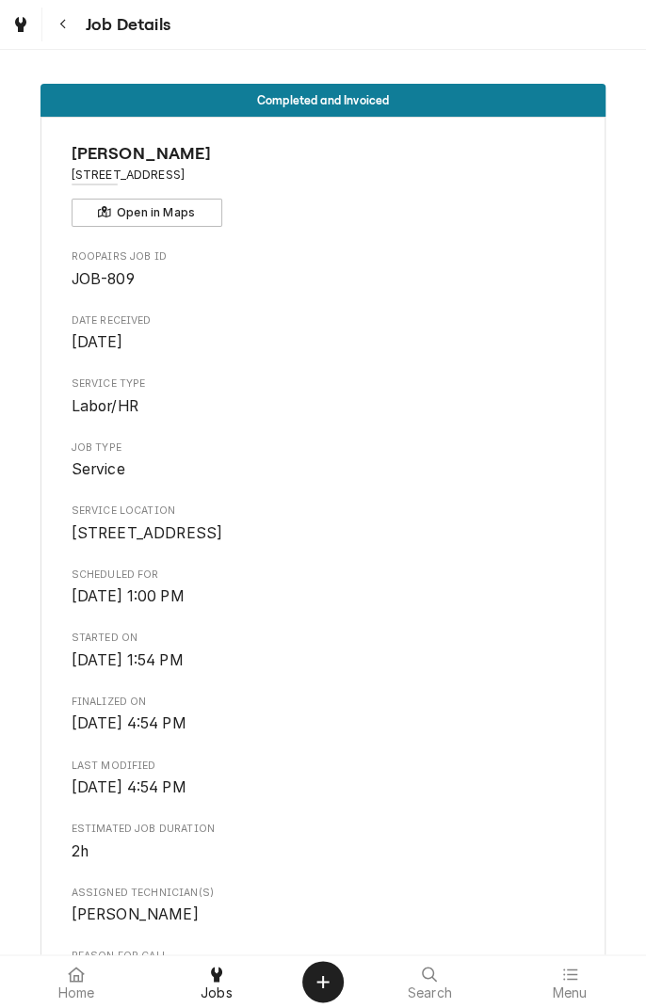
click at [61, 36] on button "Navigate back" at bounding box center [63, 25] width 34 height 34
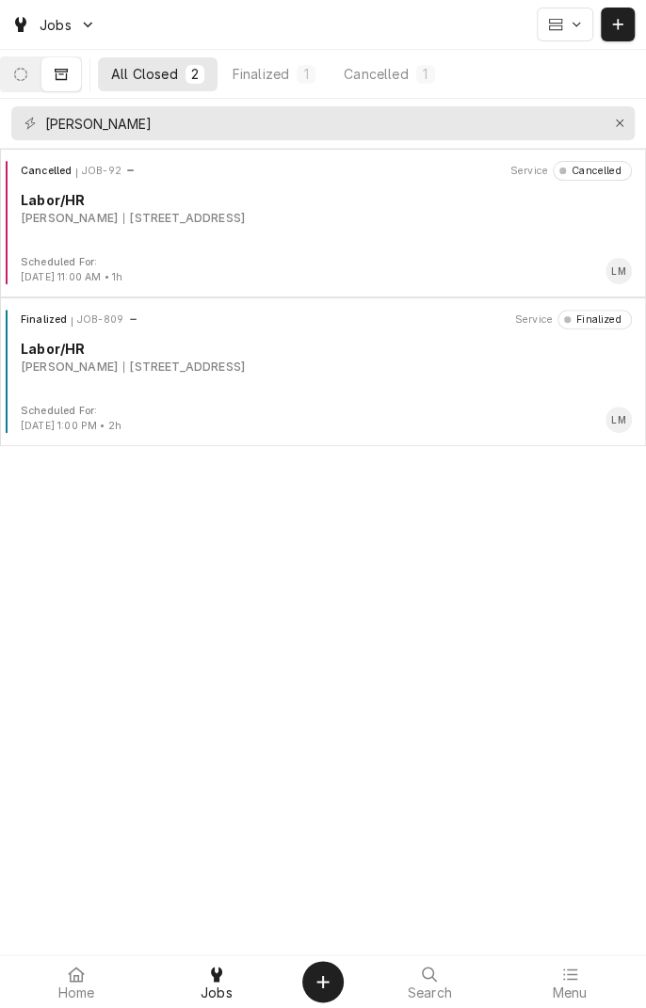
click at [118, 373] on div "[PERSON_NAME]" at bounding box center [69, 367] width 97 height 17
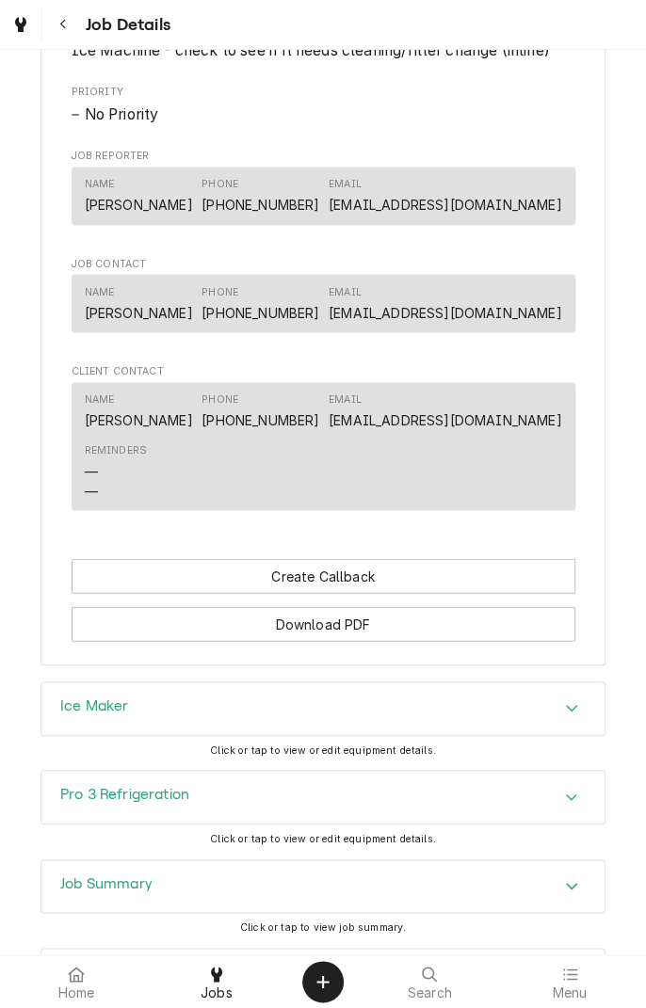
scroll to position [956, 0]
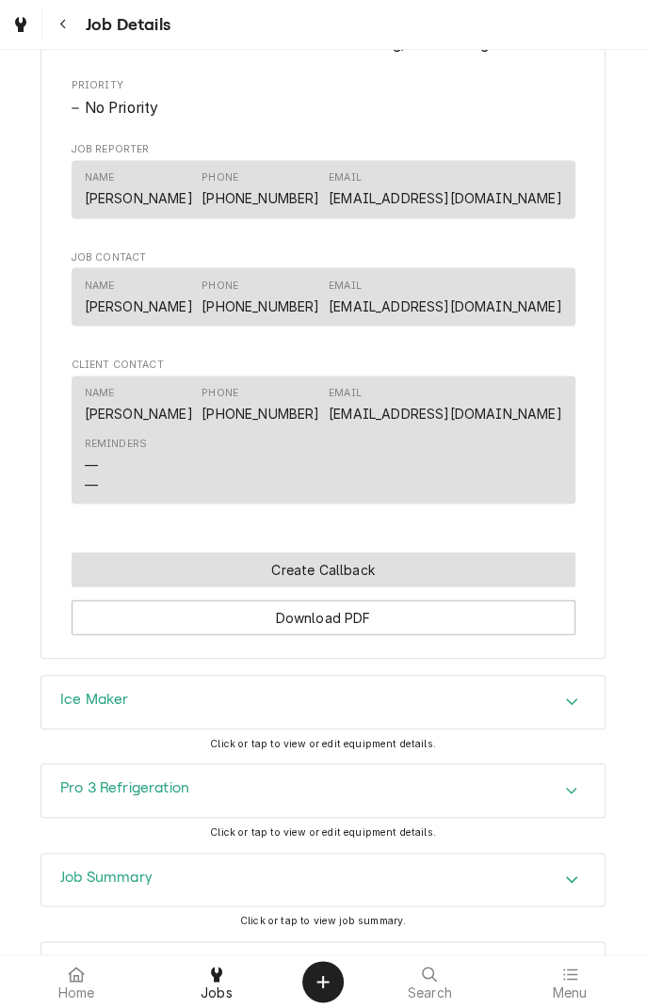
click at [344, 586] on button "Create Callback" at bounding box center [323, 568] width 503 height 35
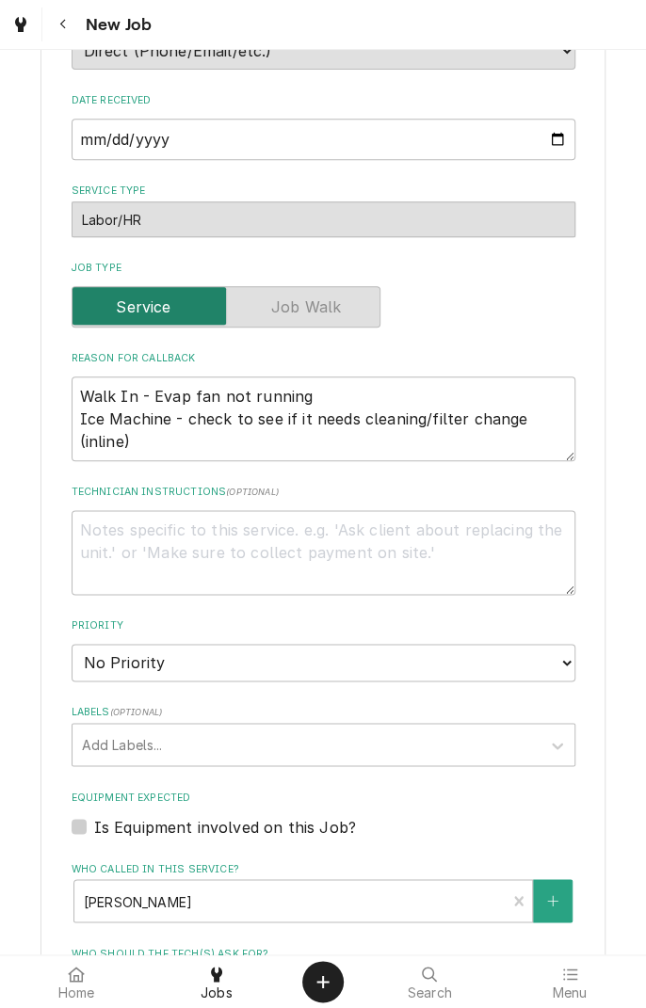
scroll to position [419, 0]
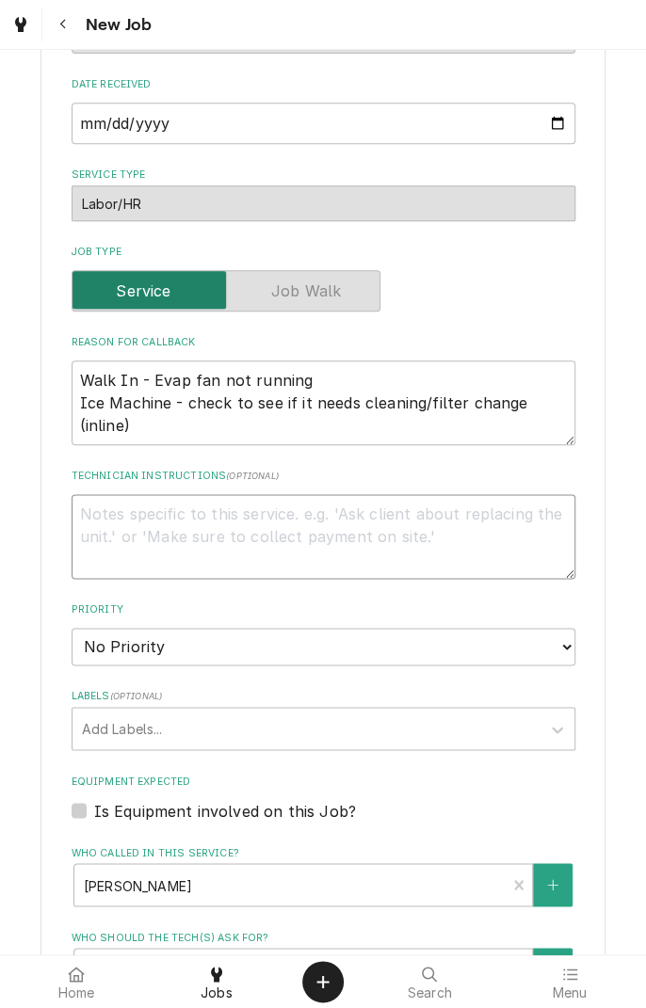
click at [296, 520] on textarea "Technician Instructions ( optional )" at bounding box center [323, 536] width 503 height 85
type textarea "x"
type textarea "M"
type textarea "x"
type textarea "Mo"
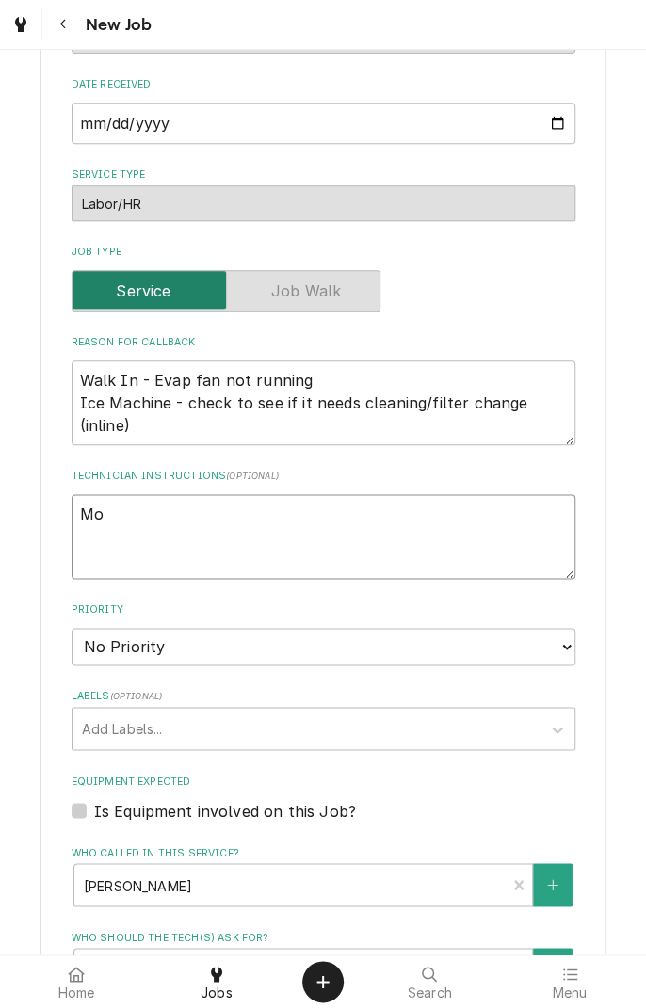
type textarea "x"
type textarea "Mot"
type textarea "x"
type textarea "Moto"
type textarea "x"
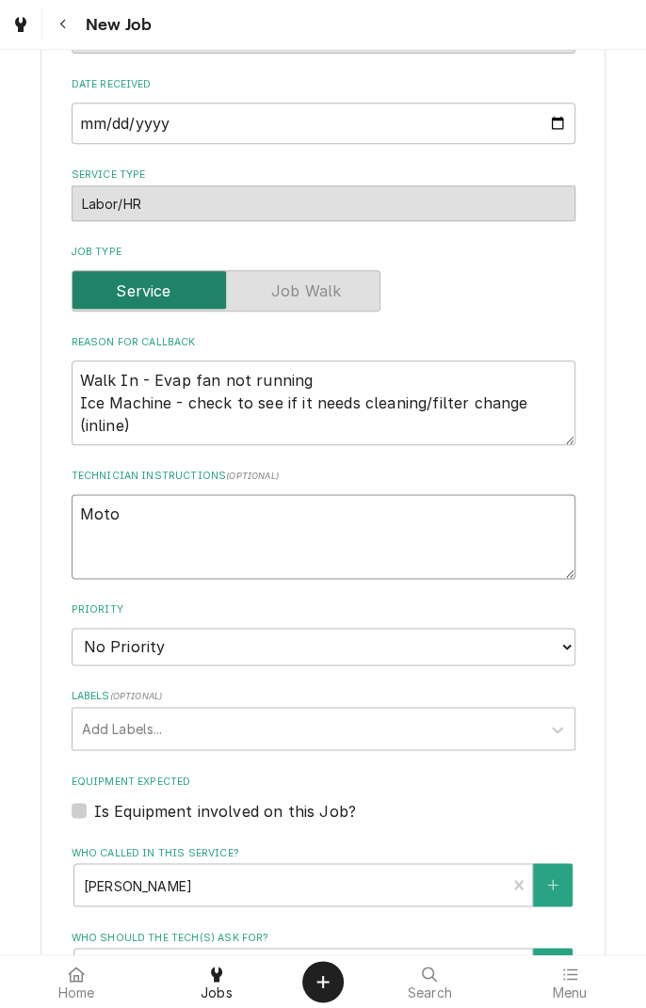
type textarea "Motor"
type textarea "x"
type textarea "Motor"
type textarea "x"
type textarea "Motor a"
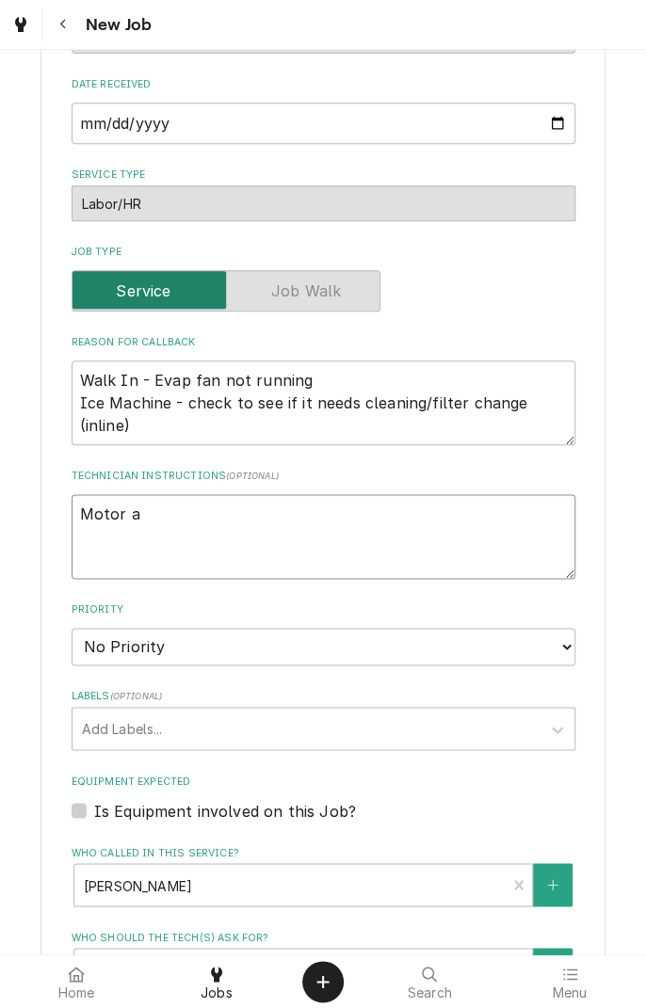
type textarea "x"
type textarea "Motor an"
type textarea "x"
type textarea "Motor and"
type textarea "x"
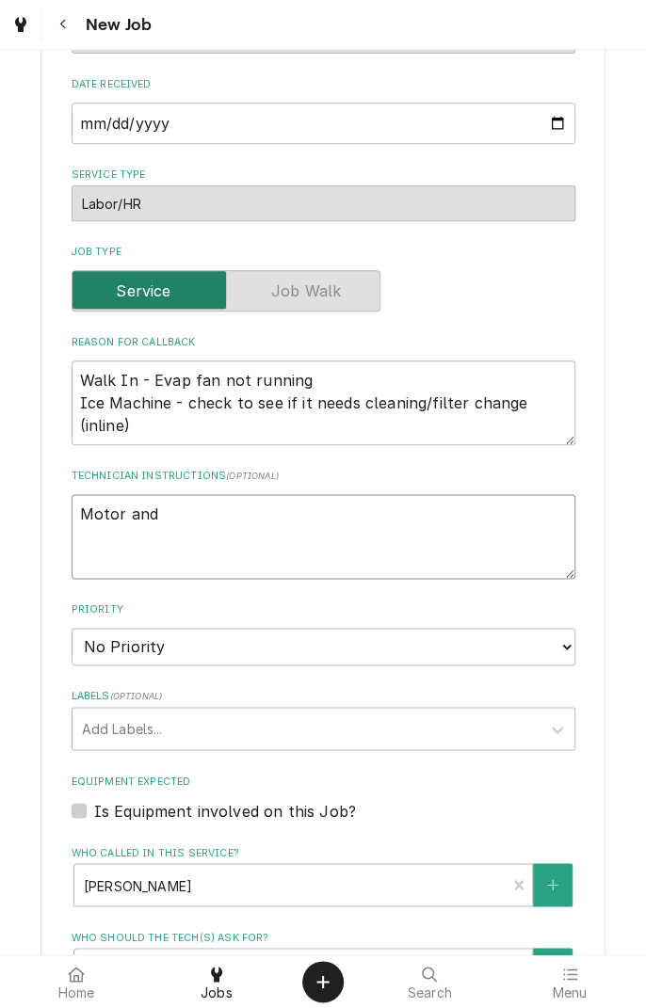
type textarea "Motor and"
type textarea "x"
type textarea "Motor and b"
type textarea "x"
type textarea "Motor and bl"
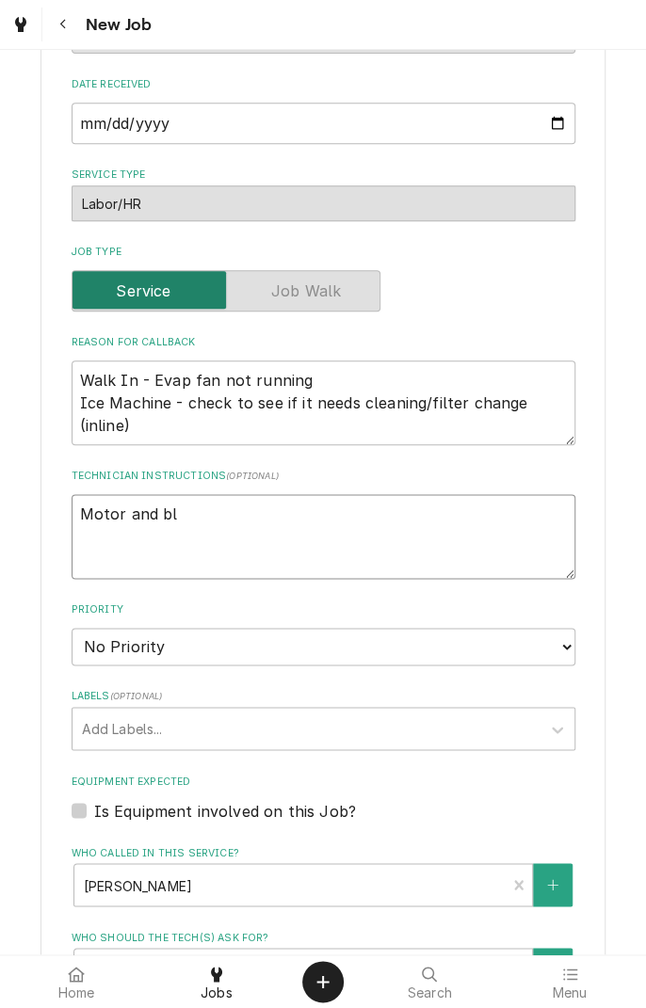
type textarea "x"
type textarea "Motor and bla"
type textarea "x"
type textarea "Motor and blad"
type textarea "x"
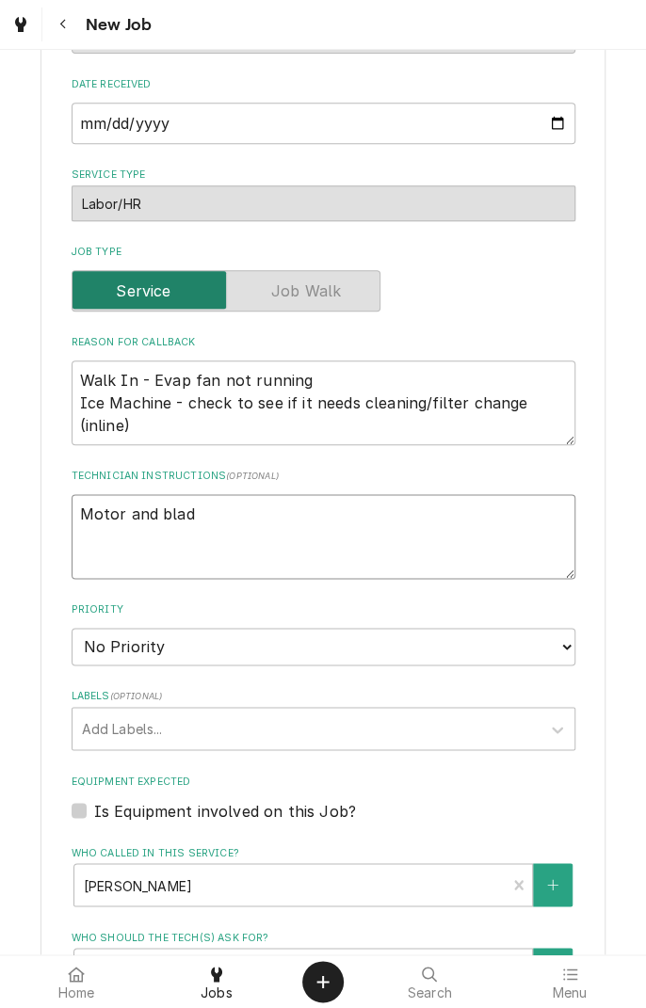
type textarea "Motor and blade"
type textarea "x"
type textarea "Motor and blade"
type textarea "x"
type textarea "Motor and blade o"
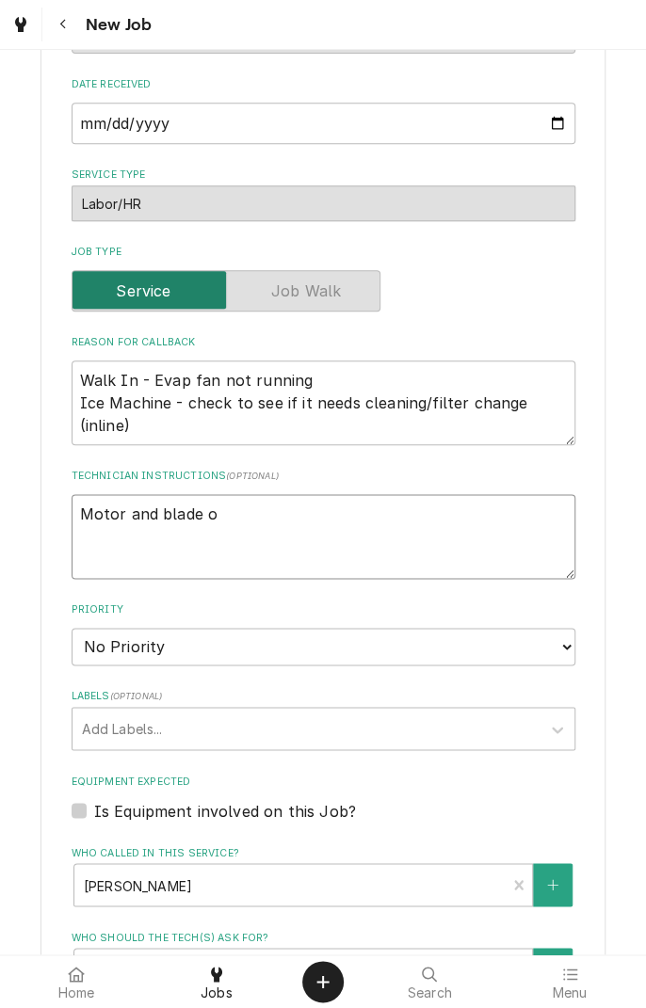
type textarea "x"
type textarea "Motor and blade on"
type textarea "x"
type textarea "Motor and blade on"
type textarea "x"
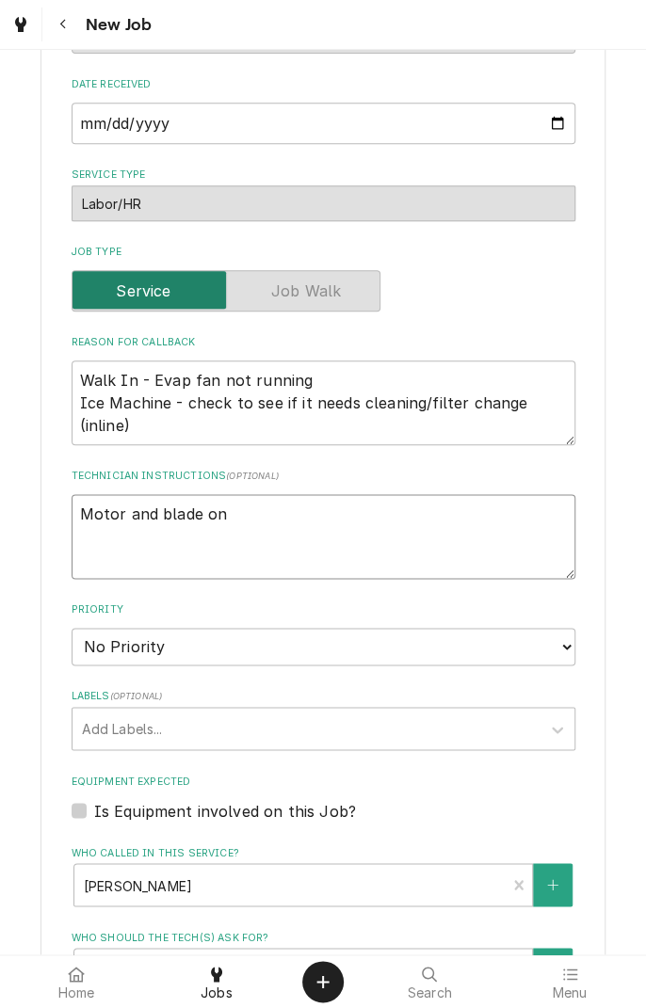
type textarea "Motor and blade on h"
type textarea "x"
type textarea "Motor and blade on ha"
type textarea "x"
type textarea "Motor and blade on han"
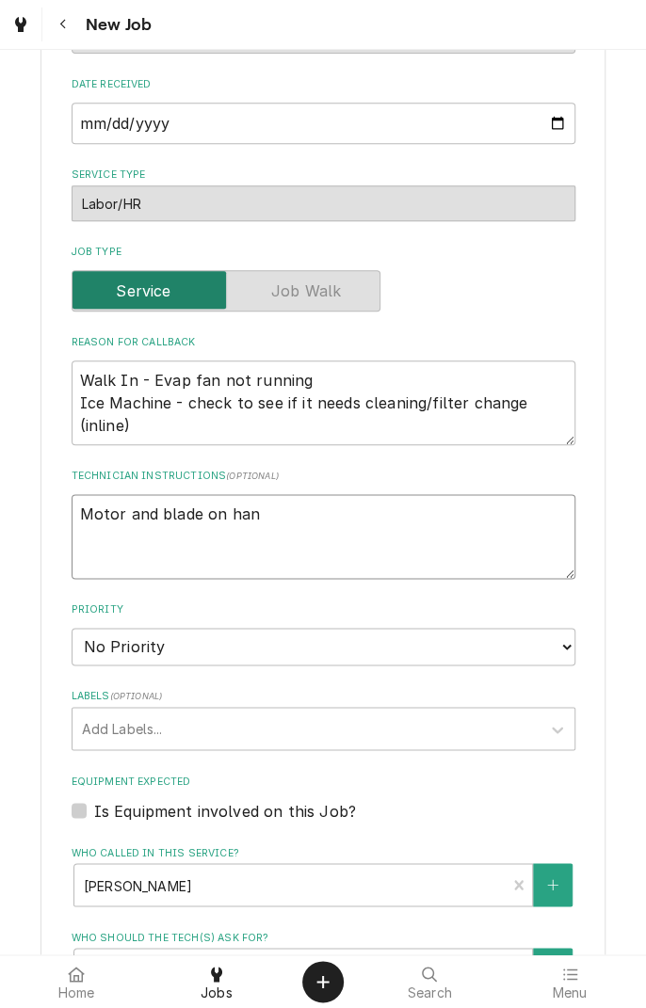
type textarea "x"
type textarea "Motor and blade on hand"
type textarea "x"
type textarea "Motor and blade on hand"
type textarea "x"
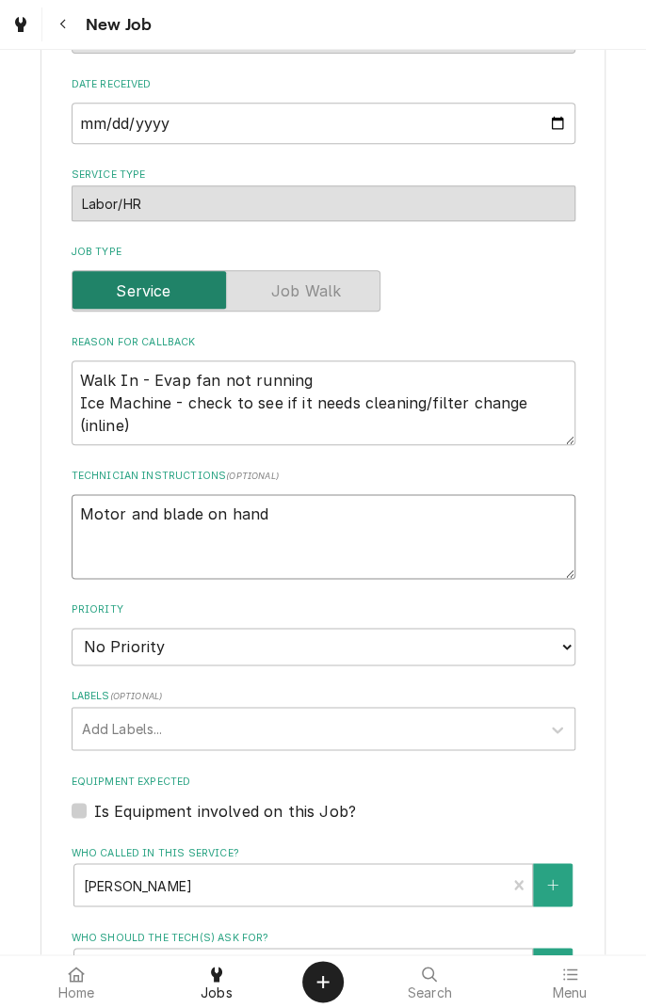
type textarea "Motor and blade on hand f"
type textarea "x"
type textarea "Motor and blade on hand fo"
type textarea "x"
type textarea "Motor and blade on hand for"
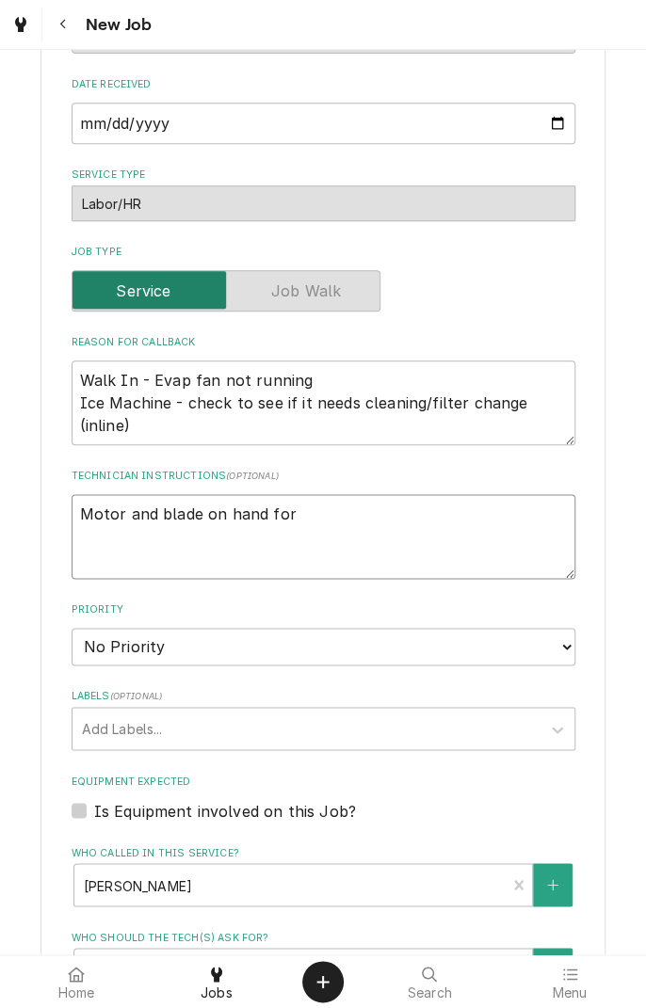
type textarea "x"
type textarea "Motor and blade on hand for"
type textarea "x"
type textarea "Motor and blade on hand for i"
type textarea "x"
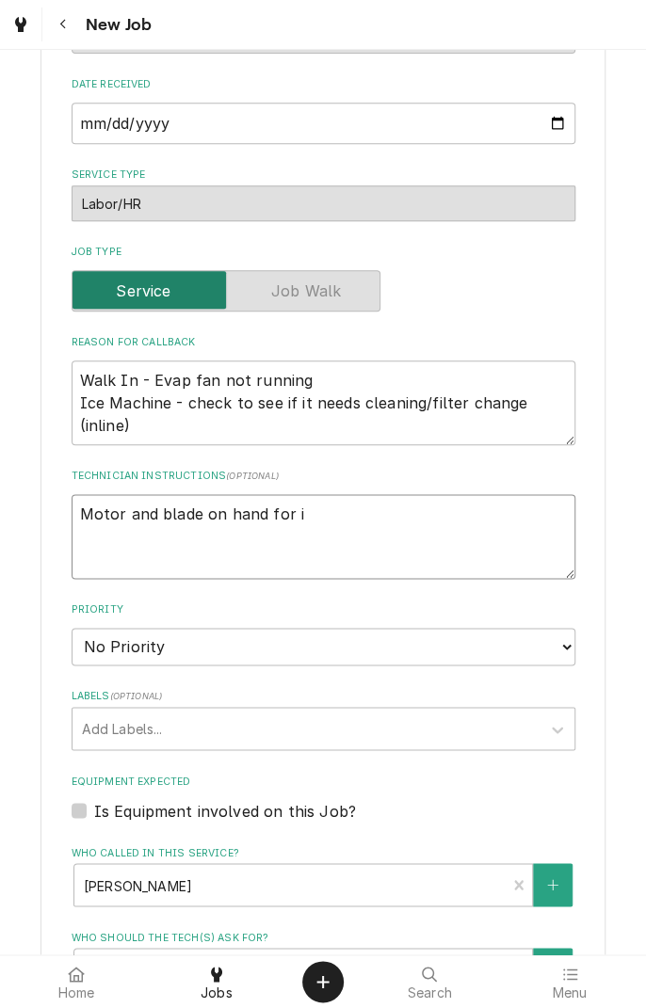
type textarea "Motor and blade on hand for ip"
type textarea "x"
type textarea "Motor and blade on hand for ipw"
type textarea "x"
type textarea "Motor and blade on hand for ipwa"
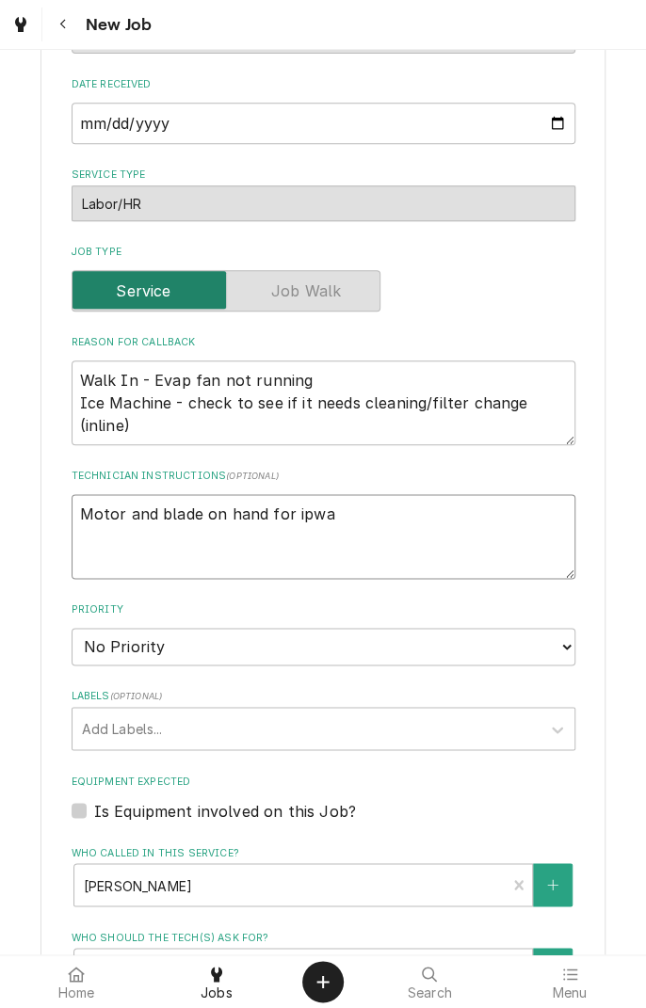
type textarea "x"
type textarea "Motor and blade on hand for ipwal"
type textarea "x"
type textarea "Motor and blade on hand for ipwalk"
type textarea "x"
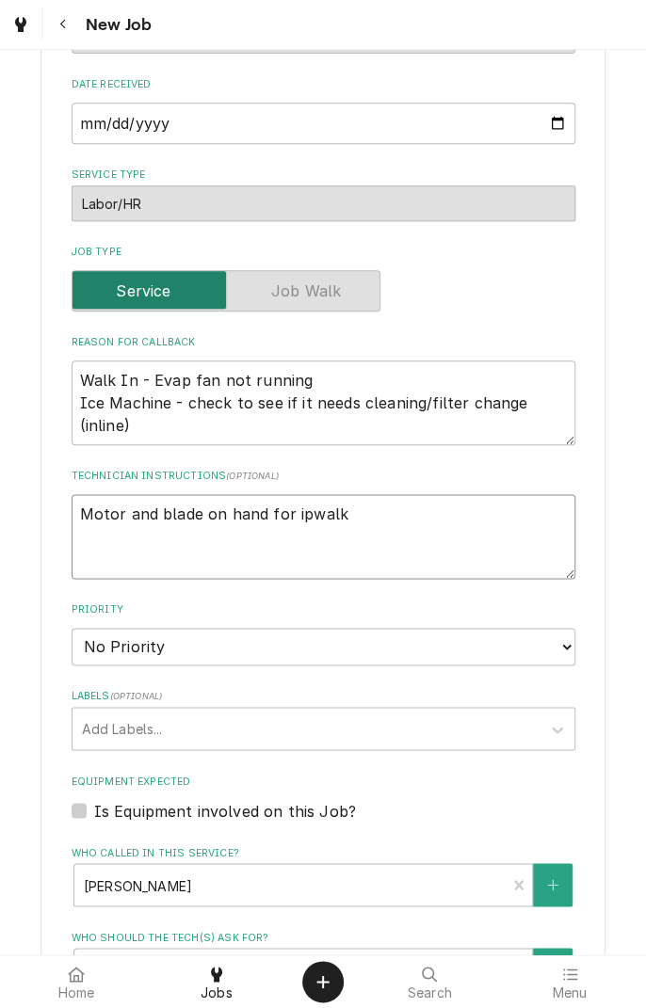
type textarea "Motor and blade on hand for ipwalki"
type textarea "x"
type textarea "Motor and blade on hand for ipwalkin"
type textarea "x"
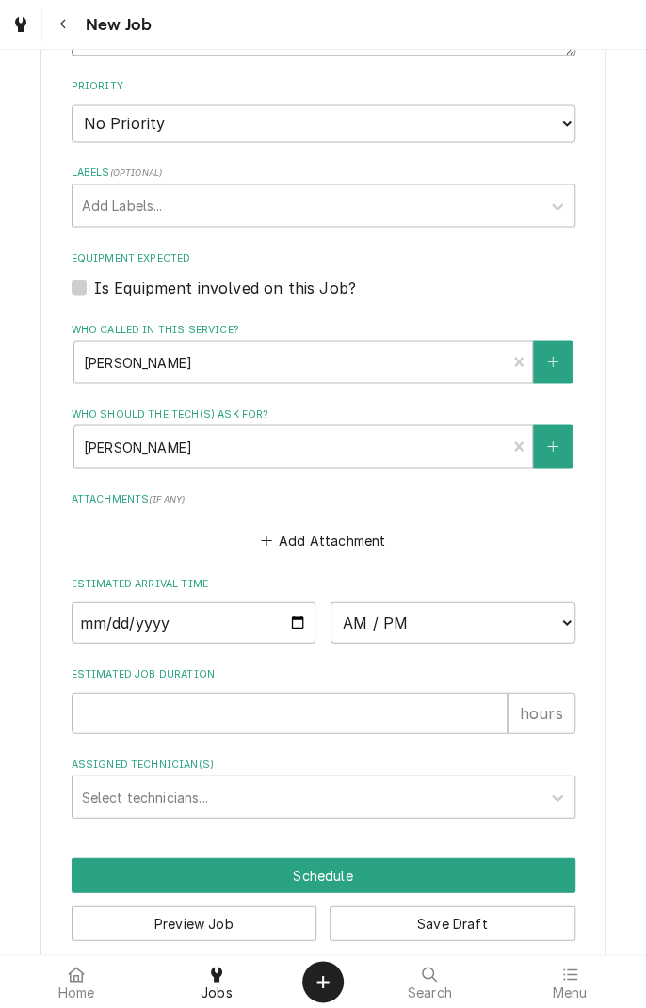
scroll to position [967, 0]
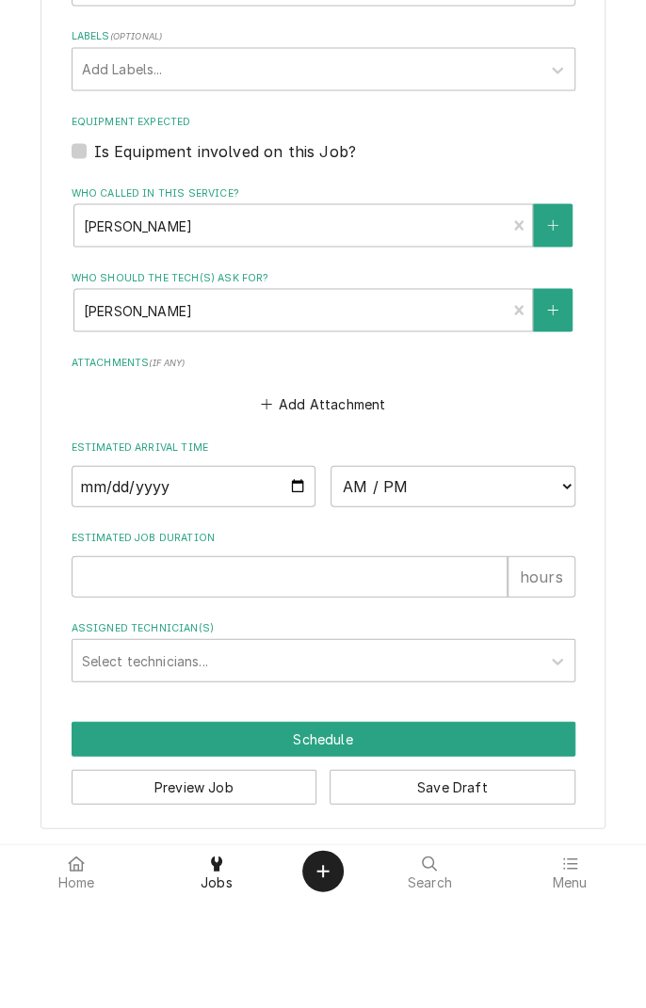
type textarea "Motor and blade on hand for ipwalkin"
click at [291, 606] on input "Date" at bounding box center [194, 596] width 245 height 41
type textarea "x"
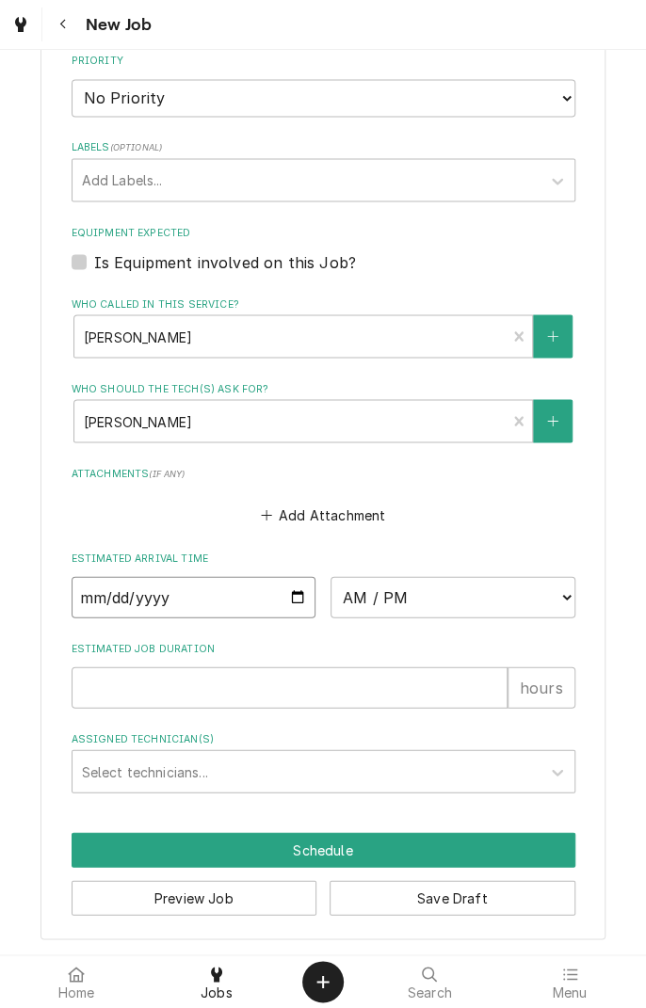
type input "2025-09-02"
type textarea "x"
click at [559, 604] on select "AM / PM 6:00 AM 6:15 AM 6:30 AM 6:45 AM 7:00 AM 7:15 AM 7:30 AM 7:45 AM 8:00 AM…" at bounding box center [452, 596] width 245 height 41
select select "13:00:00"
click at [330, 576] on select "AM / PM 6:00 AM 6:15 AM 6:30 AM 6:45 AM 7:00 AM 7:15 AM 7:30 AM 7:45 AM 8:00 AM…" at bounding box center [452, 596] width 245 height 41
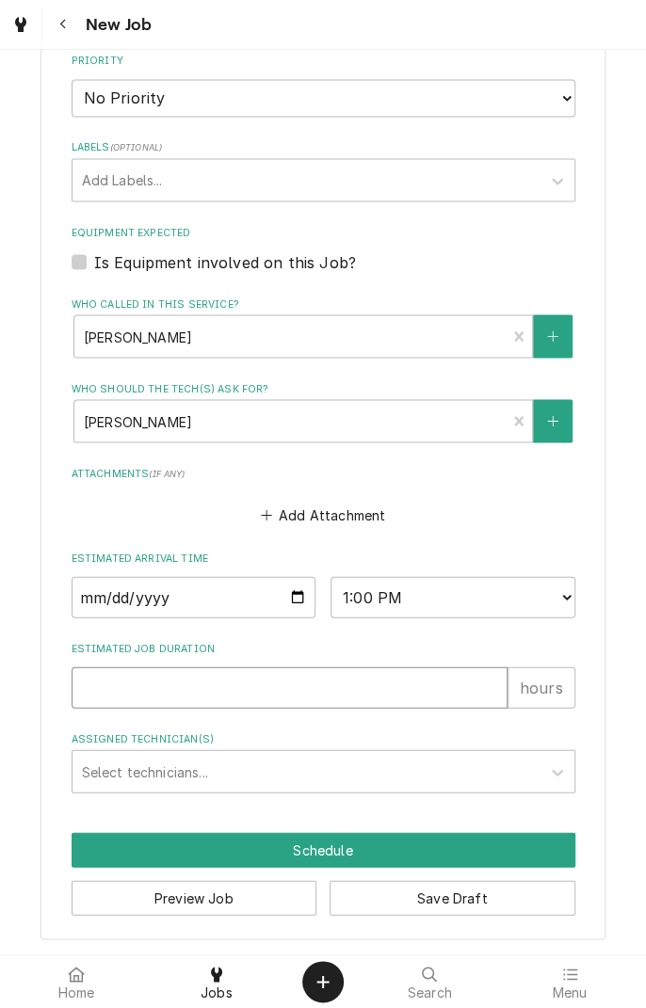
click at [456, 681] on input "Estimated Job Duration" at bounding box center [290, 686] width 436 height 41
type textarea "x"
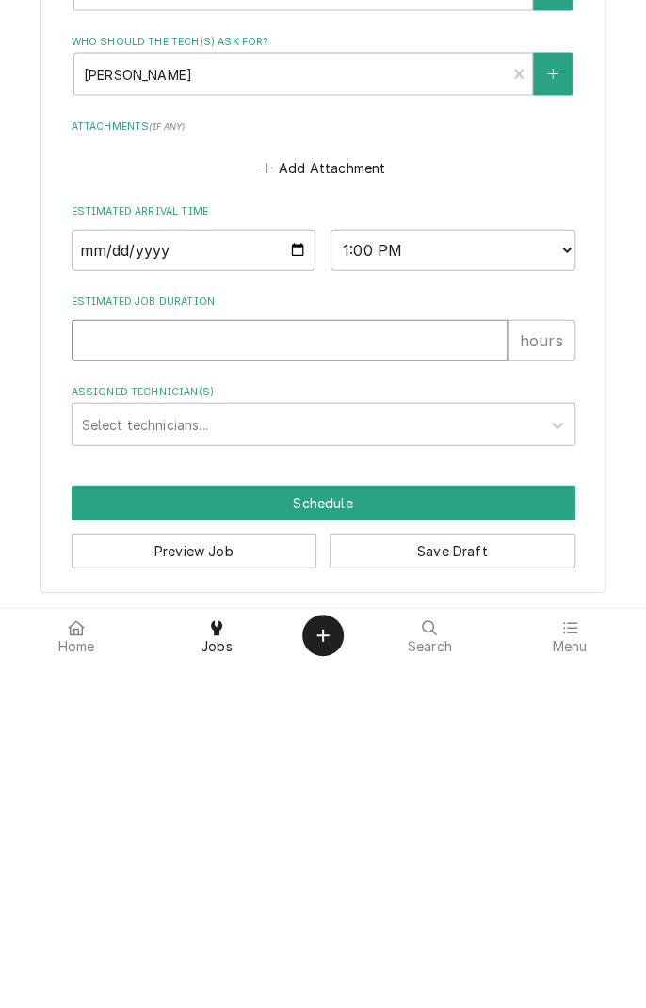
type input "1"
type textarea "x"
type input "1"
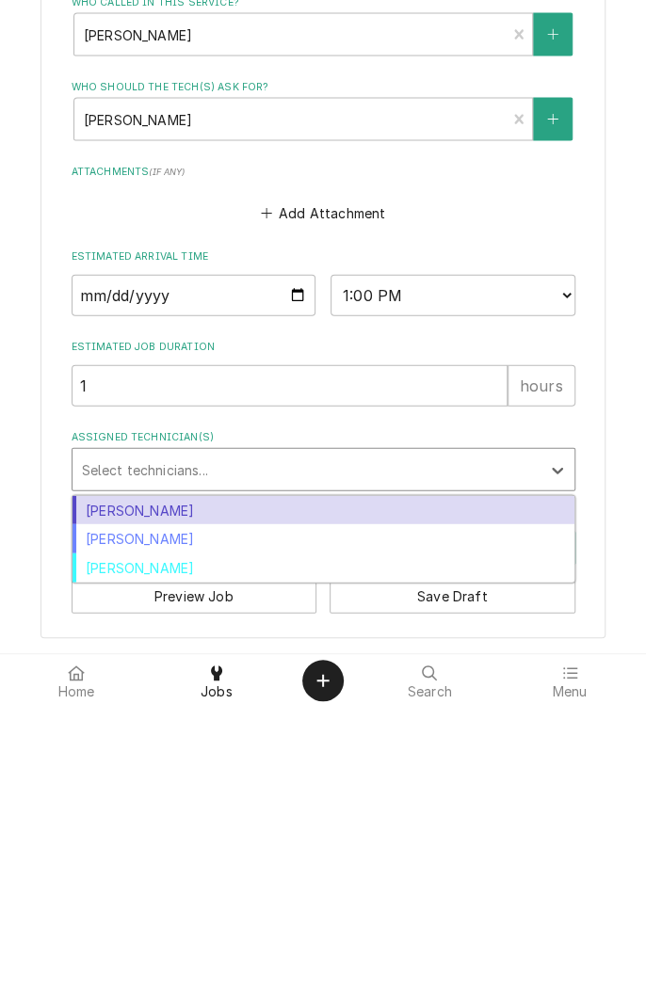
click at [206, 847] on div "[PERSON_NAME]" at bounding box center [323, 839] width 502 height 29
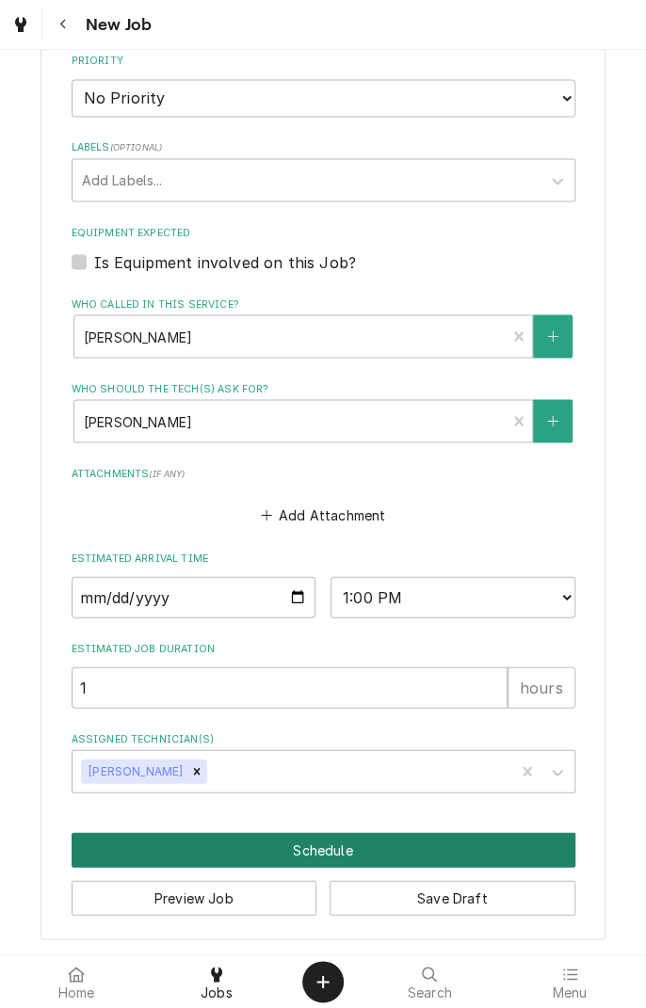
click at [339, 843] on button "Schedule" at bounding box center [323, 849] width 503 height 35
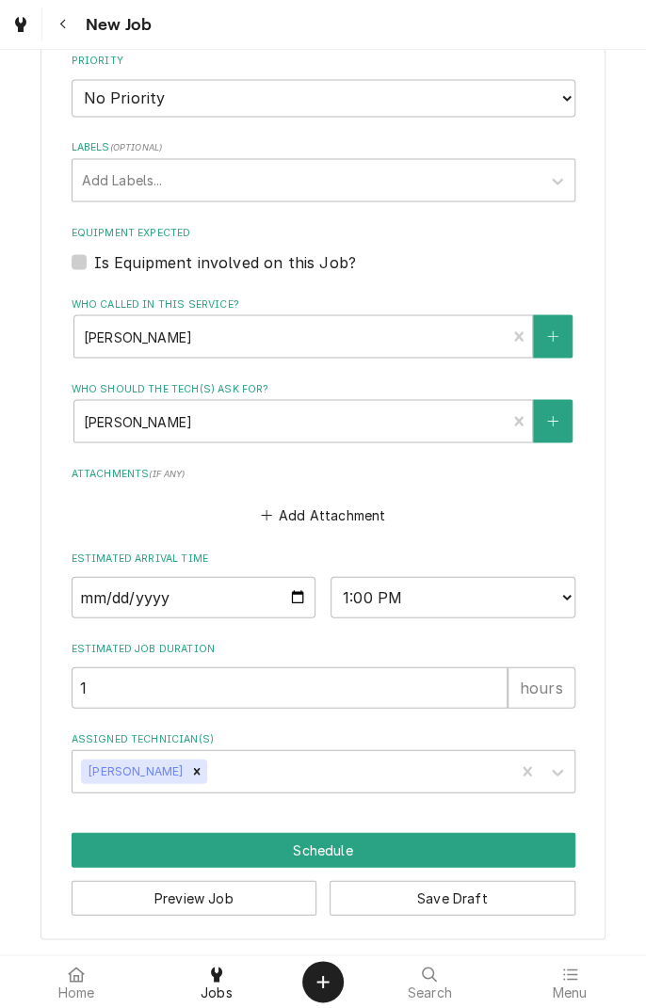
scroll to position [950, 0]
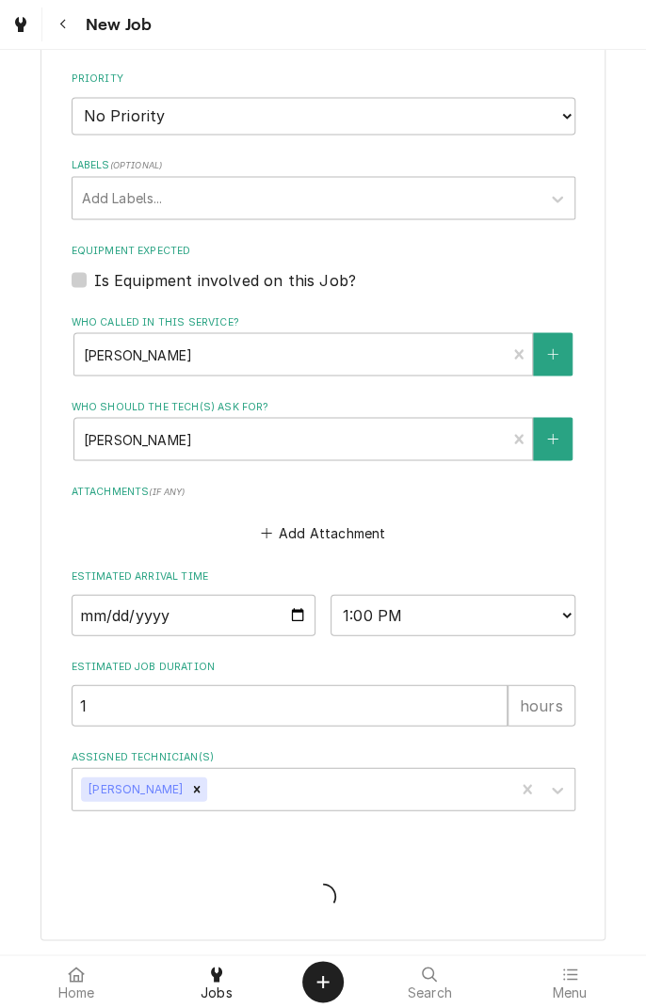
type textarea "x"
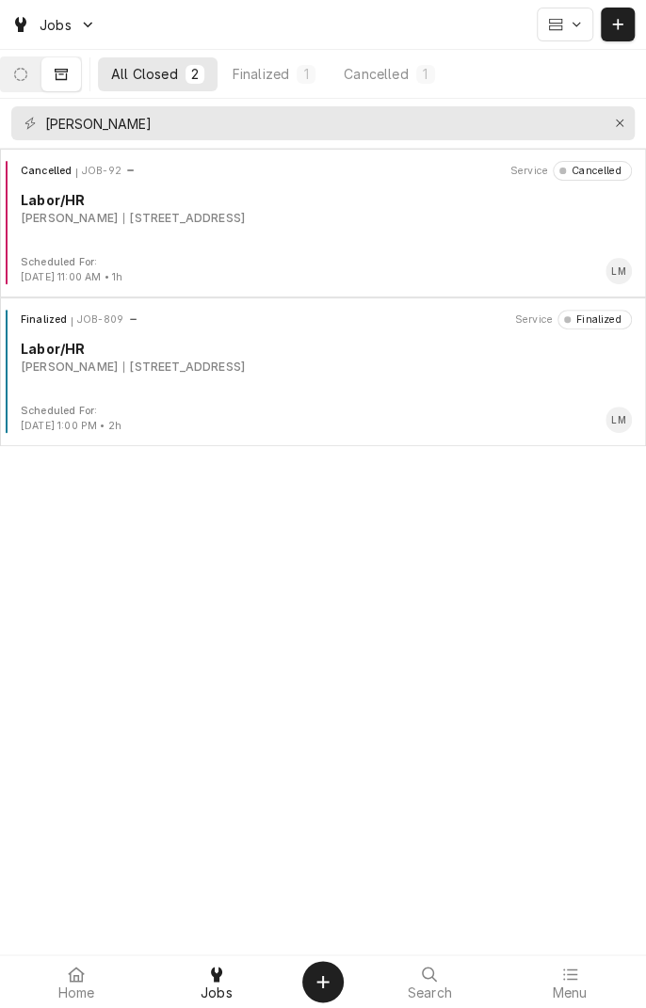
click at [34, 90] on button "Dynamic Content Wrapper" at bounding box center [21, 74] width 40 height 34
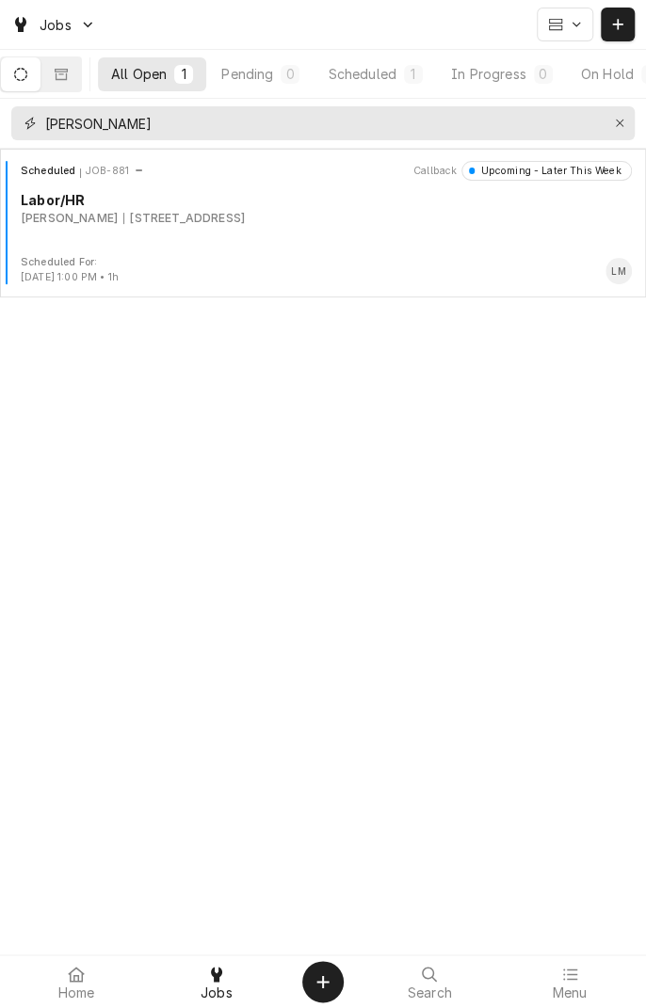
click at [618, 122] on icon "Erase input" at bounding box center [619, 124] width 8 height 8
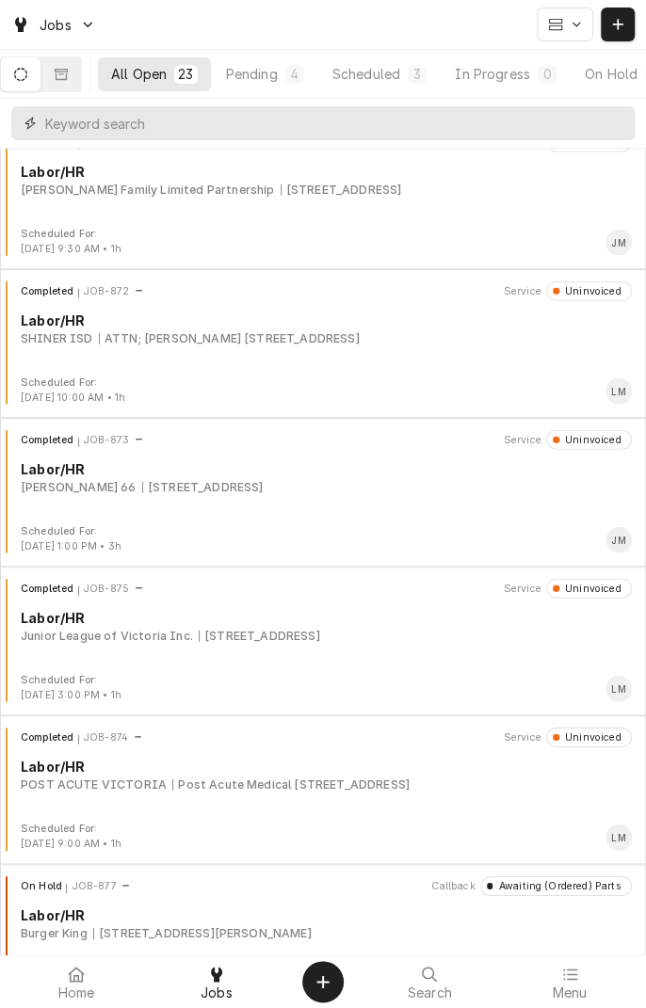
scroll to position [1517, 0]
click at [304, 651] on div "Completed JOB-875 Service Uninvoiced Labor/HR Junior League of Victoria Inc. 20…" at bounding box center [323, 624] width 631 height 94
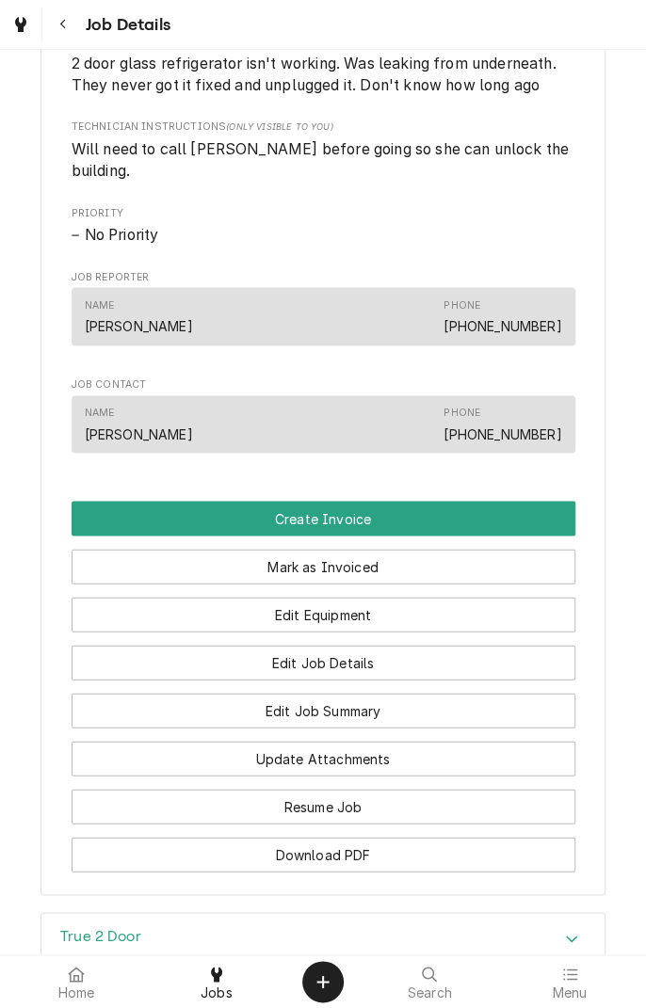
scroll to position [926, 0]
